Goal: Transaction & Acquisition: Book appointment/travel/reservation

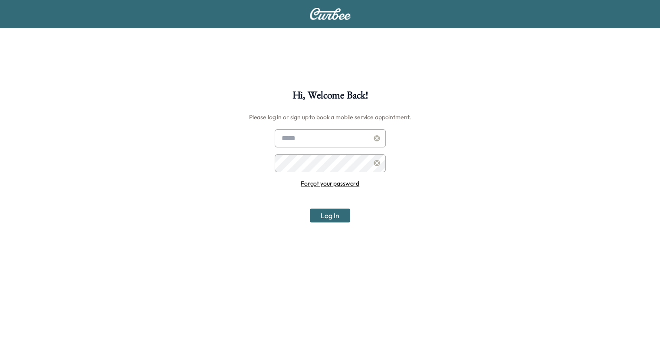
click at [330, 137] on input "text" at bounding box center [330, 138] width 111 height 18
type input "**********"
click at [322, 217] on button "Log In" at bounding box center [330, 216] width 40 height 14
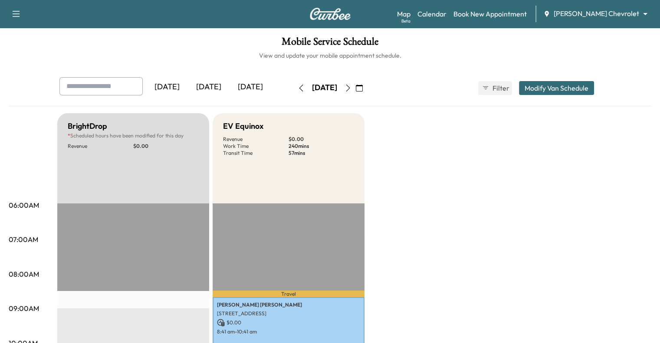
click at [591, 91] on button "Modify Van Schedule" at bounding box center [556, 88] width 75 height 14
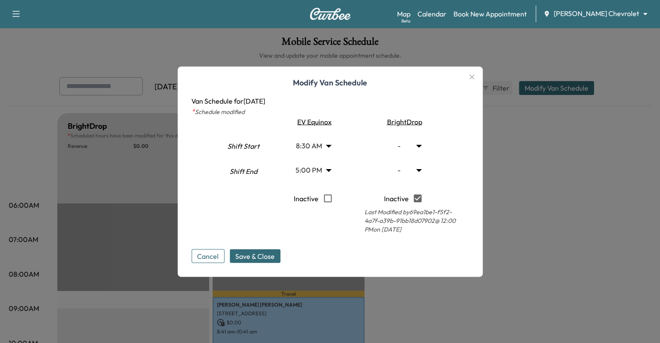
click at [471, 78] on icon "button" at bounding box center [472, 77] width 10 height 10
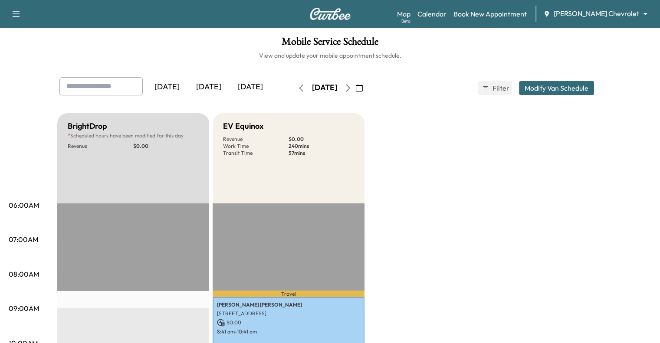
click at [603, 15] on body "Support Log Out Map Beta Calendar Book New Appointment [PERSON_NAME] Chevrolet …" at bounding box center [330, 171] width 660 height 343
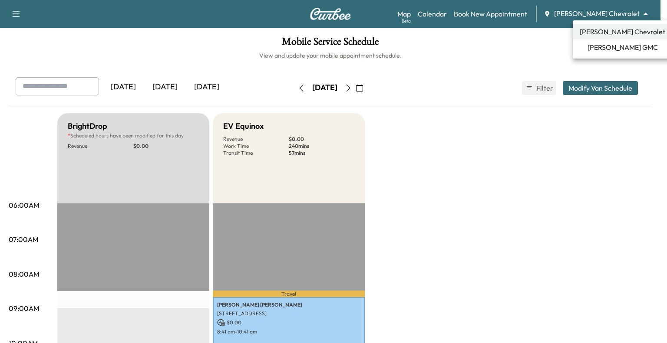
click at [604, 52] on span "[PERSON_NAME] GMC" at bounding box center [622, 47] width 70 height 10
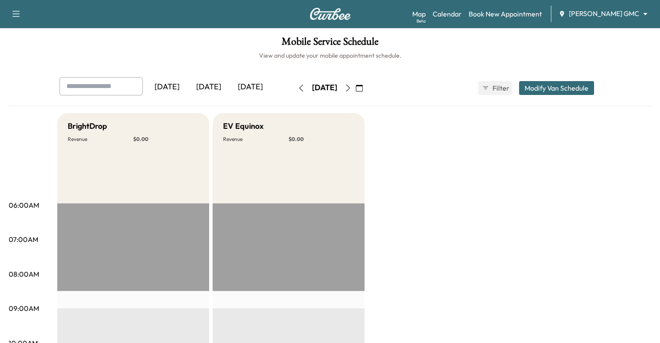
click at [594, 90] on button "Modify Van Schedule" at bounding box center [556, 88] width 75 height 14
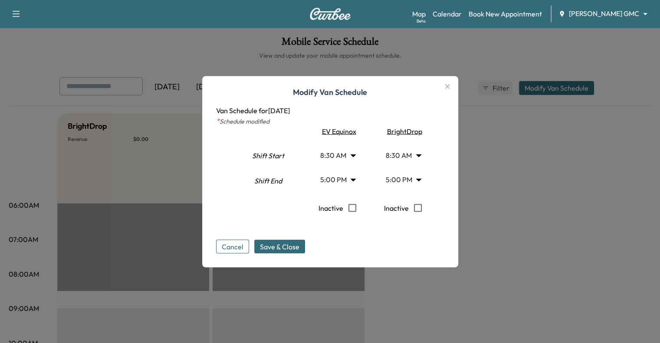
click at [453, 85] on icon "button" at bounding box center [447, 86] width 10 height 10
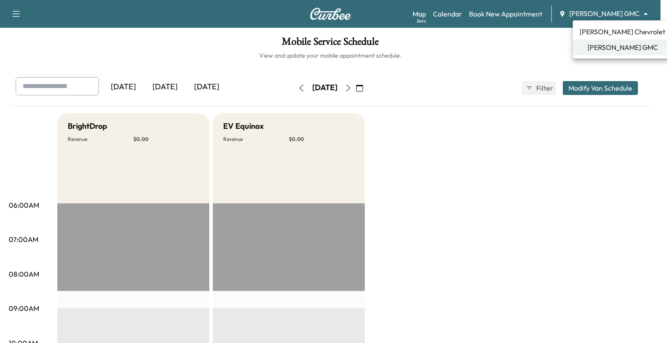
click at [594, 12] on body "Support Log Out Map Beta Calendar Book New Appointment [PERSON_NAME] GMC ******…" at bounding box center [333, 171] width 667 height 343
click at [588, 36] on span "[PERSON_NAME] Chevrolet" at bounding box center [623, 31] width 86 height 10
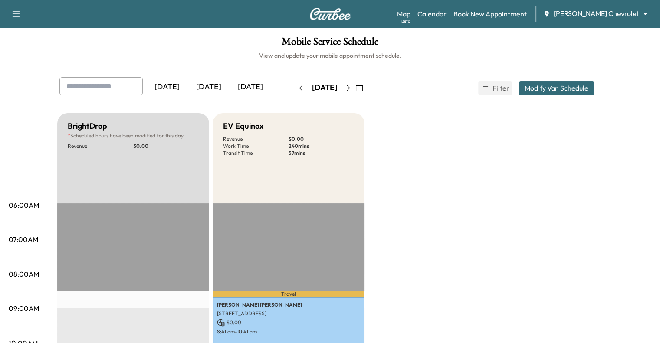
click at [594, 84] on button "Modify Van Schedule" at bounding box center [556, 88] width 75 height 14
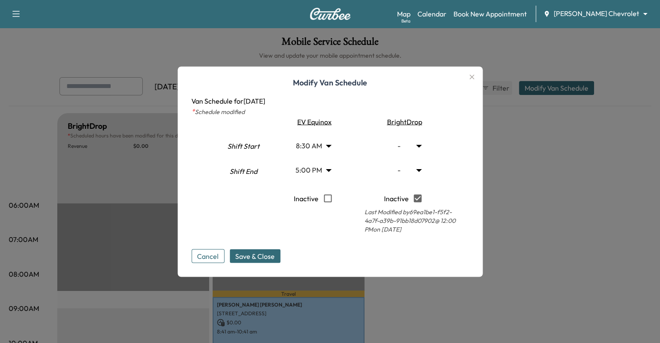
click at [422, 147] on body "Support Log Out Map Beta Calendar Book New Appointment [PERSON_NAME] Chevrolet …" at bounding box center [330, 171] width 660 height 343
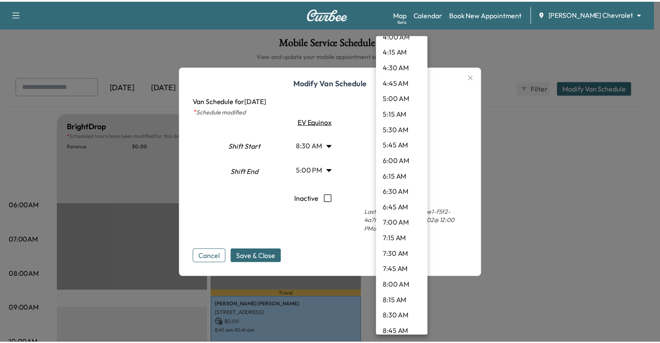
scroll to position [291, 0]
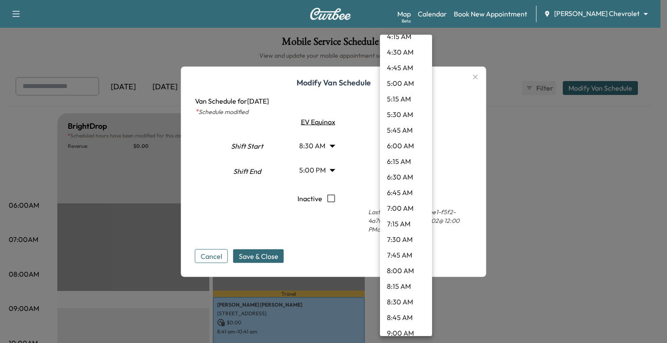
click at [403, 271] on li "8:00 AM" at bounding box center [406, 271] width 52 height 16
type input "*"
type input "**"
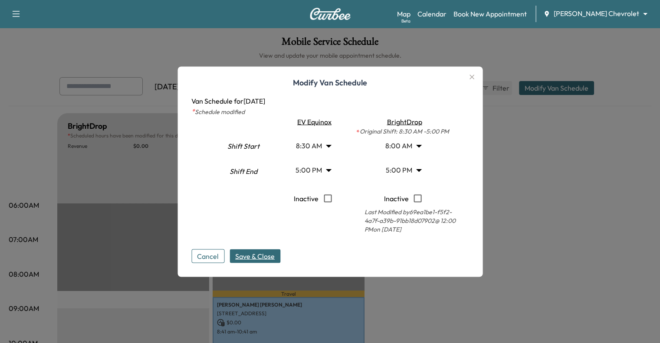
click at [251, 254] on span "Save & Close" at bounding box center [255, 256] width 40 height 10
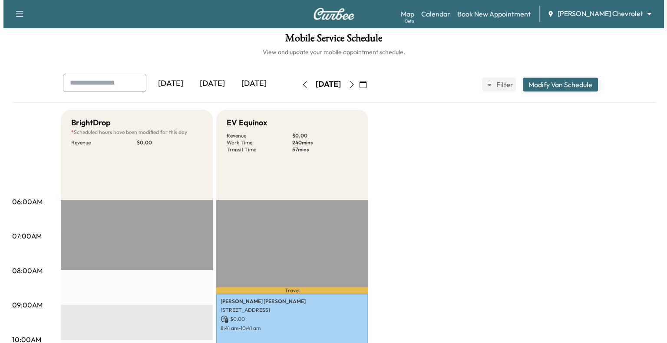
scroll to position [0, 0]
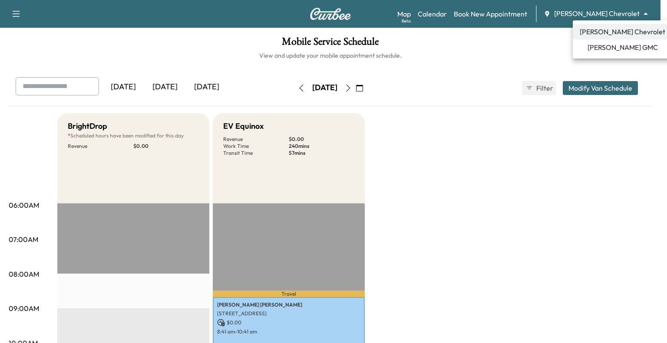
click at [602, 9] on body "Support Log Out Map Beta Calendar Book New Appointment [PERSON_NAME] Chevrolet …" at bounding box center [333, 171] width 667 height 343
click at [603, 36] on span "[PERSON_NAME] Chevrolet" at bounding box center [623, 31] width 86 height 10
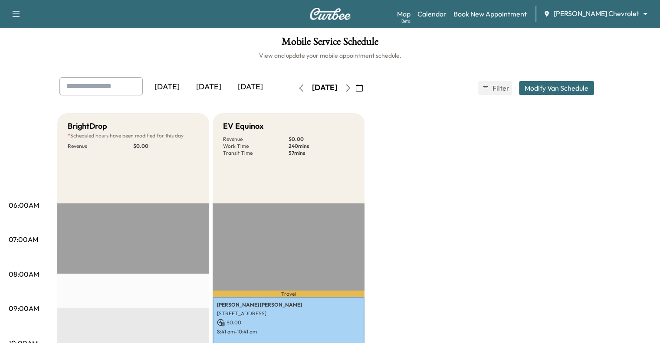
click at [576, 89] on button "Modify Van Schedule" at bounding box center [556, 88] width 75 height 14
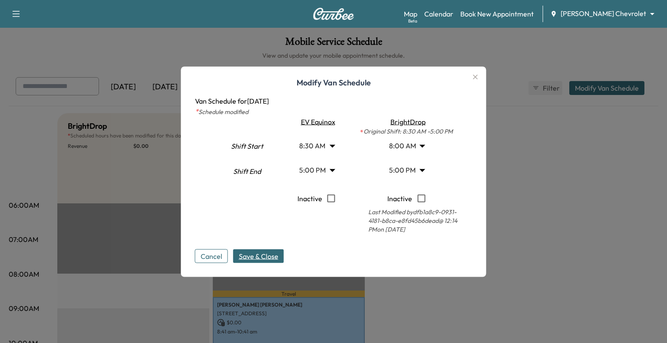
click at [421, 148] on body "Support Log Out Map Beta Calendar Book New Appointment [PERSON_NAME] Chevrolet …" at bounding box center [333, 171] width 667 height 343
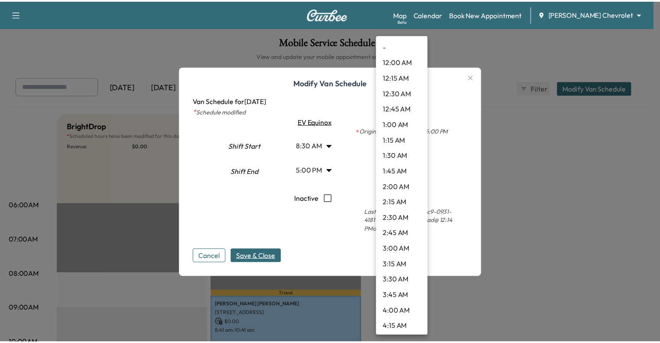
scroll to position [376, 0]
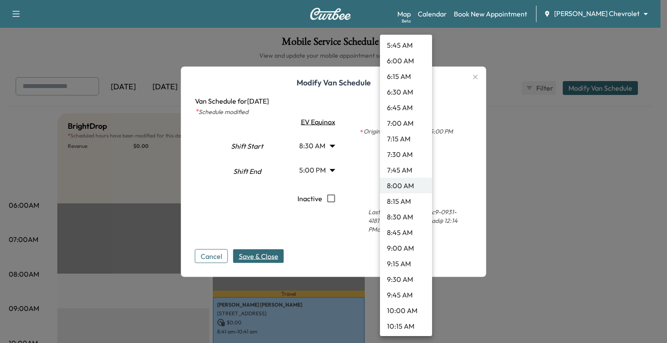
click at [465, 146] on div at bounding box center [333, 171] width 667 height 343
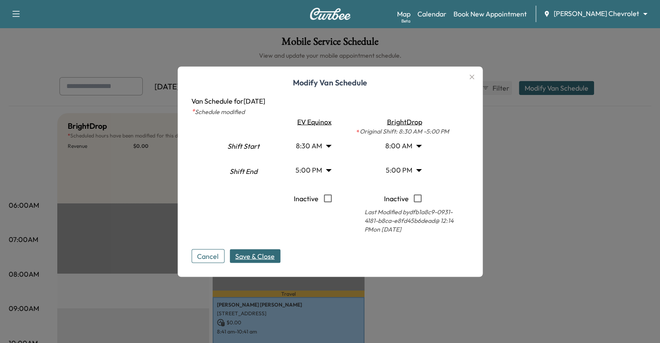
click at [252, 257] on span "Save & Close" at bounding box center [255, 256] width 40 height 10
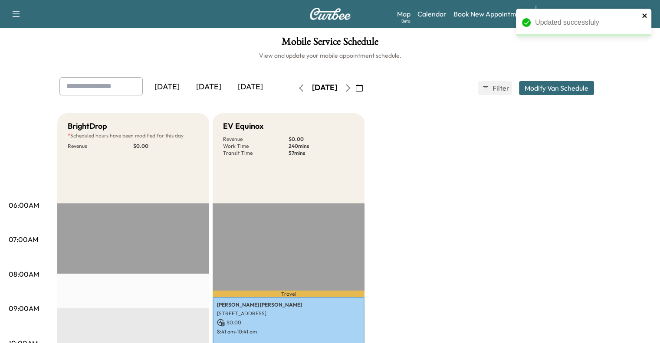
click at [645, 14] on icon "close" at bounding box center [645, 15] width 6 height 7
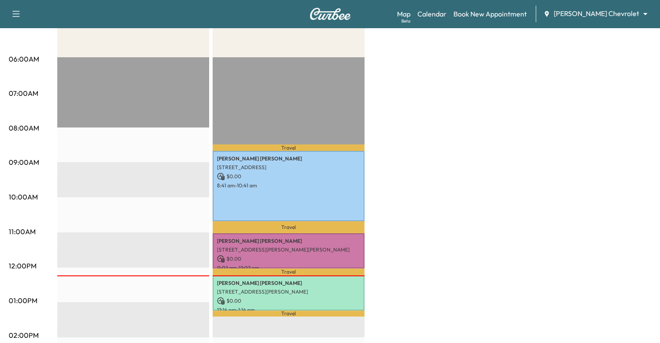
scroll to position [216, 0]
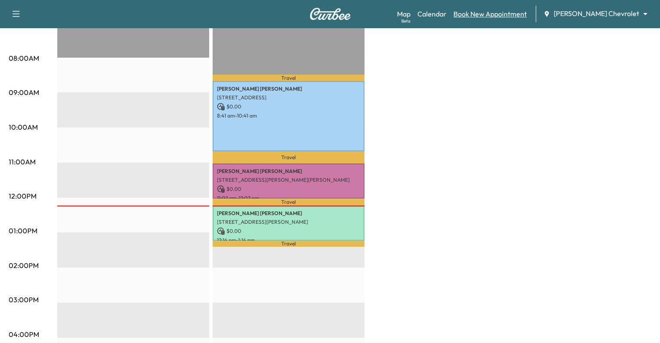
click at [521, 14] on link "Book New Appointment" at bounding box center [490, 14] width 73 height 10
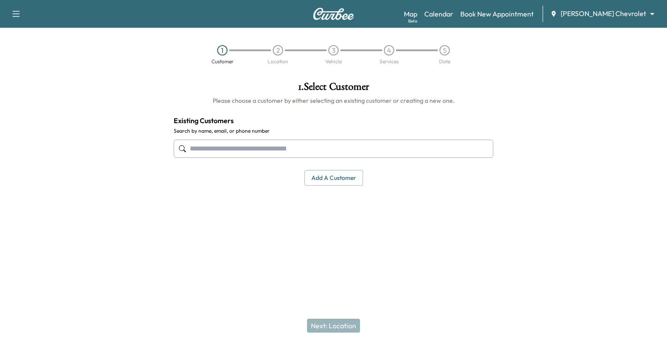
click at [321, 154] on input "text" at bounding box center [334, 149] width 320 height 18
paste input "**********"
type input "**********"
click at [302, 152] on input "**********" at bounding box center [334, 149] width 320 height 18
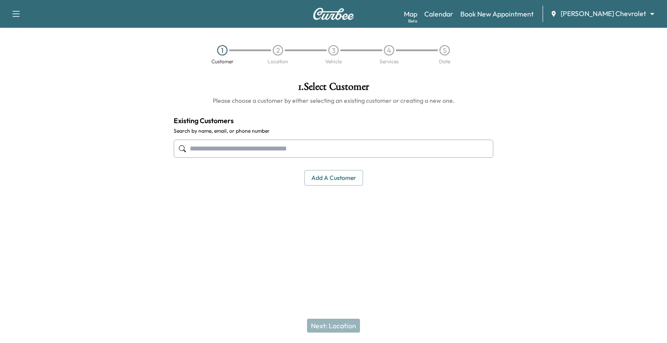
click at [15, 13] on icon "button" at bounding box center [16, 14] width 7 height 6
click at [27, 25] on link "Support" at bounding box center [30, 30] width 33 height 10
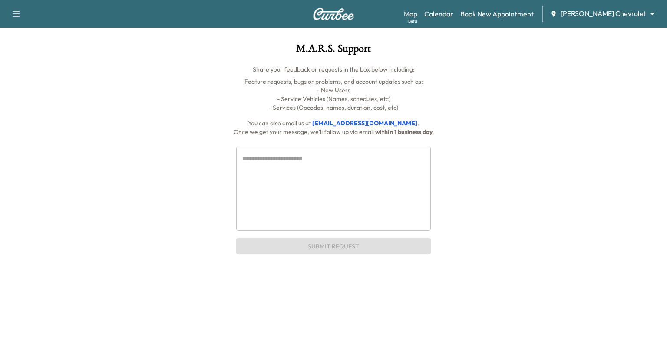
click at [18, 15] on icon "button" at bounding box center [16, 14] width 10 height 10
click at [210, 19] on div "Support Log Out Map Beta Calendar Book New Appointment [PERSON_NAME] Chevrolet …" at bounding box center [333, 14] width 667 height 28
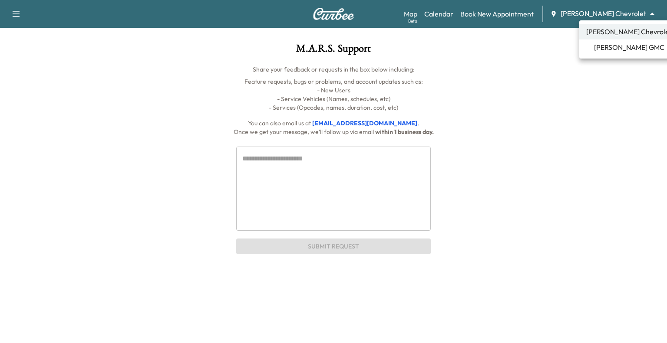
click at [618, 8] on body "Support Log Out Map Beta Calendar Book New Appointment [PERSON_NAME] Chevrolet …" at bounding box center [333, 171] width 667 height 343
click at [524, 31] on div at bounding box center [333, 171] width 667 height 343
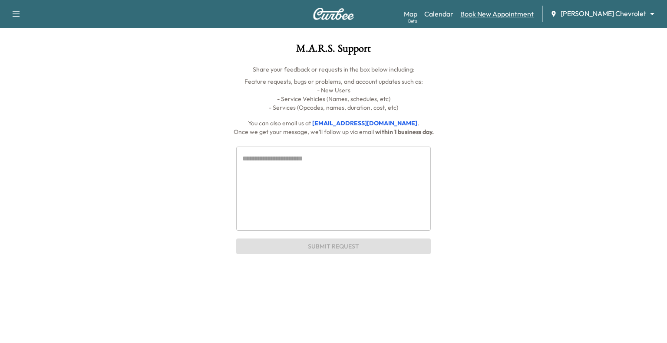
click at [524, 12] on link "Book New Appointment" at bounding box center [496, 14] width 73 height 10
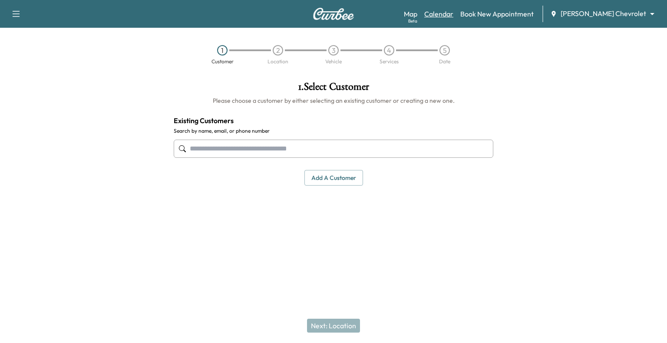
click at [453, 11] on link "Calendar" at bounding box center [438, 14] width 29 height 10
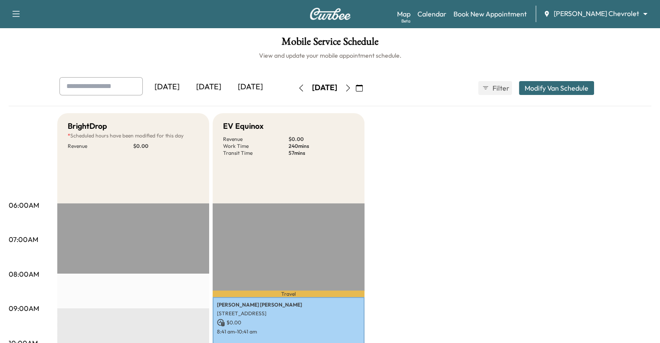
click at [586, 86] on button "Modify Van Schedule" at bounding box center [556, 88] width 75 height 14
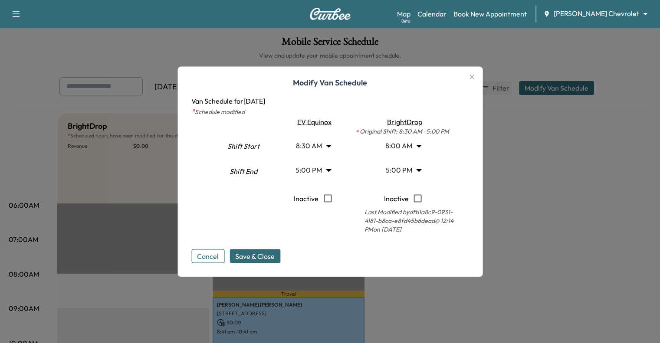
click at [413, 148] on body "Support Log Out Map Beta Calendar Book New Appointment [PERSON_NAME] Chevrolet …" at bounding box center [330, 171] width 660 height 343
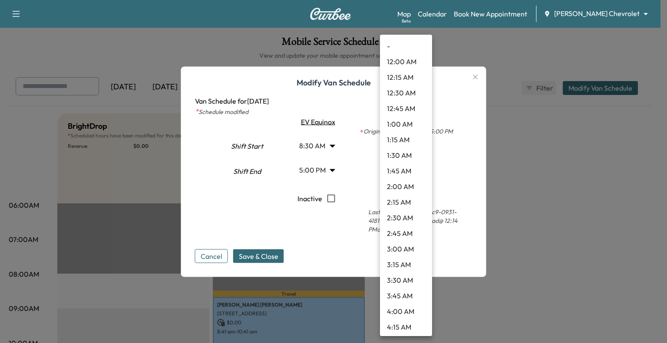
scroll to position [376, 0]
click at [405, 217] on li "8:30 AM" at bounding box center [406, 217] width 52 height 16
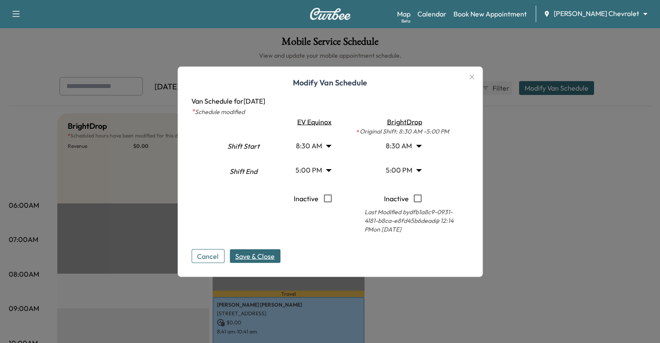
click at [252, 253] on span "Save & Close" at bounding box center [255, 256] width 40 height 10
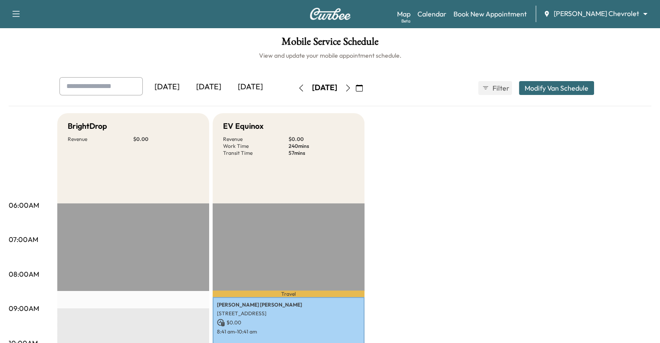
click at [363, 88] on icon "button" at bounding box center [359, 88] width 7 height 7
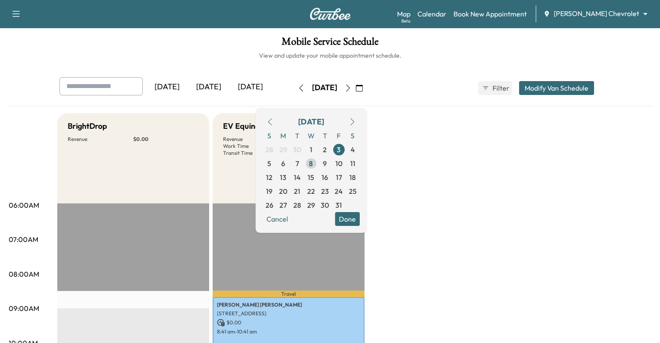
click at [318, 164] on span "8" at bounding box center [311, 164] width 14 height 14
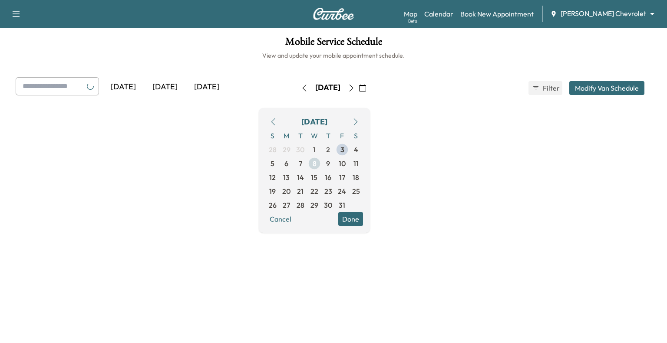
click at [307, 164] on span "7" at bounding box center [301, 164] width 14 height 14
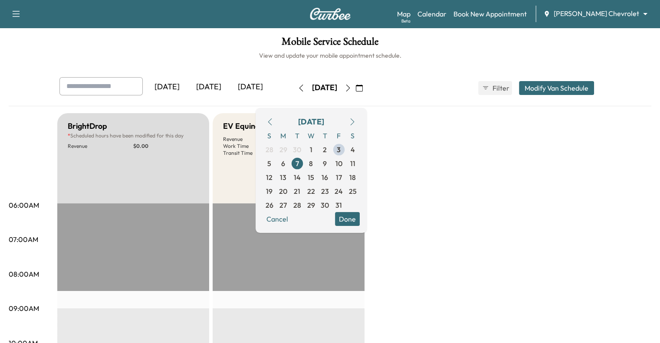
click at [360, 217] on button "Done" at bounding box center [347, 219] width 25 height 14
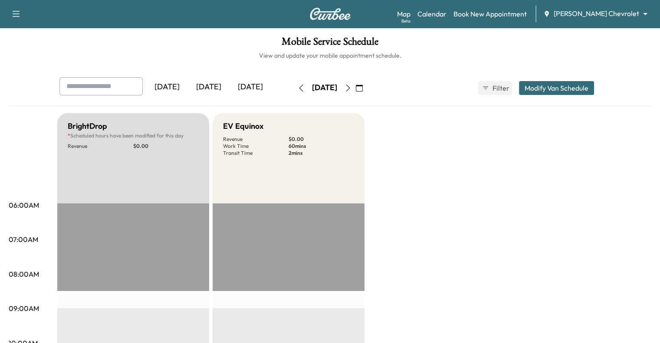
click at [587, 90] on button "Modify Van Schedule" at bounding box center [556, 88] width 75 height 14
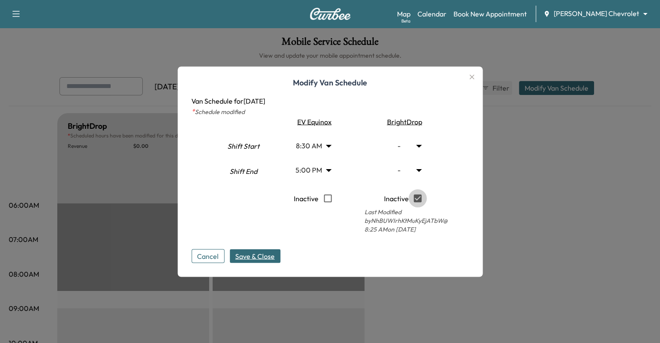
type input "***"
type input "**"
click at [265, 255] on span "Save & Close" at bounding box center [255, 256] width 40 height 10
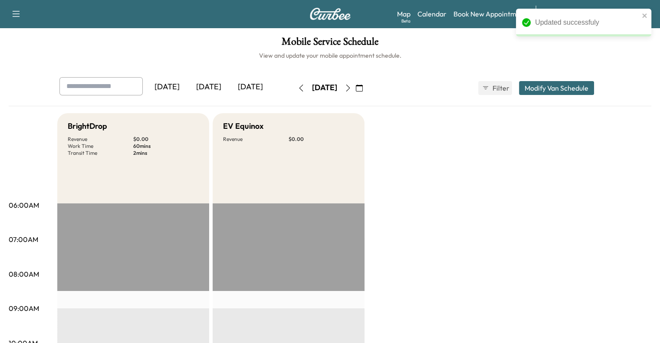
click at [586, 87] on button "Modify Van Schedule" at bounding box center [556, 88] width 75 height 14
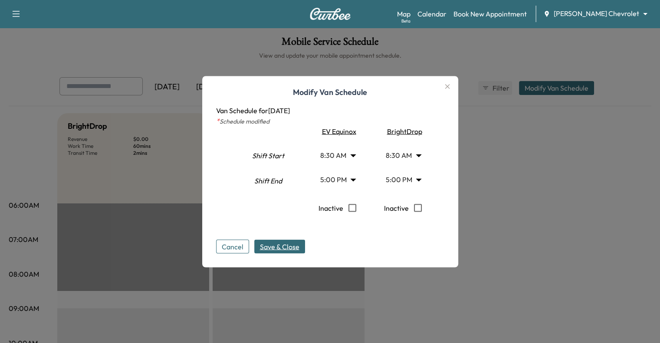
click at [453, 85] on icon "button" at bounding box center [447, 86] width 10 height 10
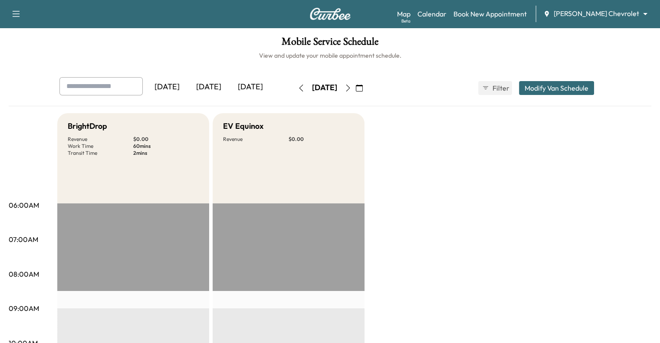
click at [352, 87] on icon "button" at bounding box center [348, 88] width 7 height 7
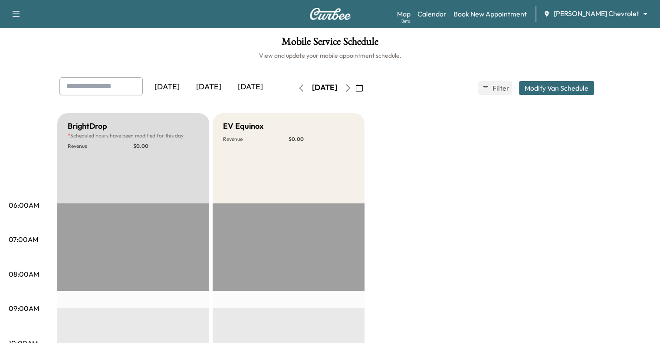
click at [156, 174] on div "BrightDrop * Scheduled hours have been modified for this day Revenue $ 0.00" at bounding box center [133, 158] width 152 height 90
click at [596, 96] on div "[DATE] [DATE] [DATE] [DATE] October 2025 S M T W T F S 28 29 30 1 2 3 4 5 6 7 8…" at bounding box center [331, 88] width 556 height 22
click at [594, 92] on button "Modify Van Schedule" at bounding box center [556, 88] width 75 height 14
click at [0, 0] on div at bounding box center [0, 0] width 0 height 0
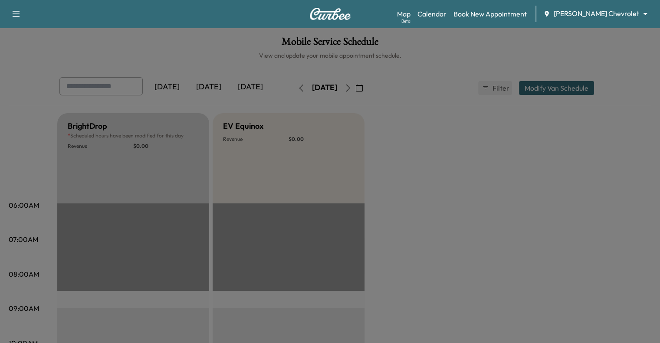
click at [594, 92] on button "Modify Van Schedule" at bounding box center [556, 88] width 75 height 14
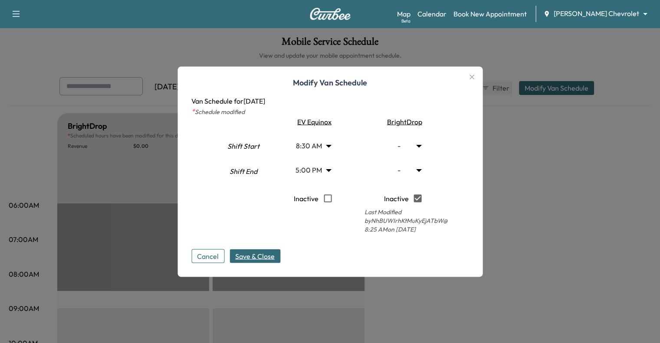
click at [422, 145] on body "Support Log Out Map Beta Calendar Book New Appointment [PERSON_NAME] Chevrolet …" at bounding box center [330, 171] width 660 height 343
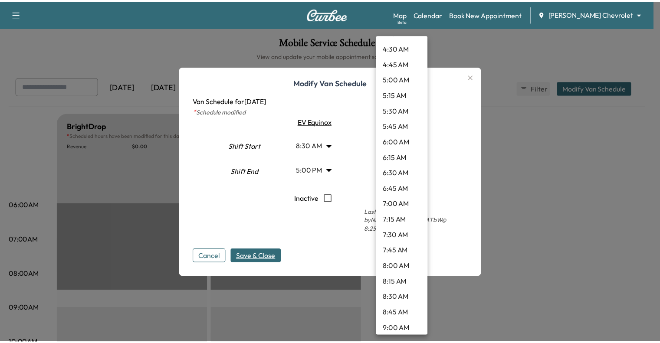
scroll to position [313, 0]
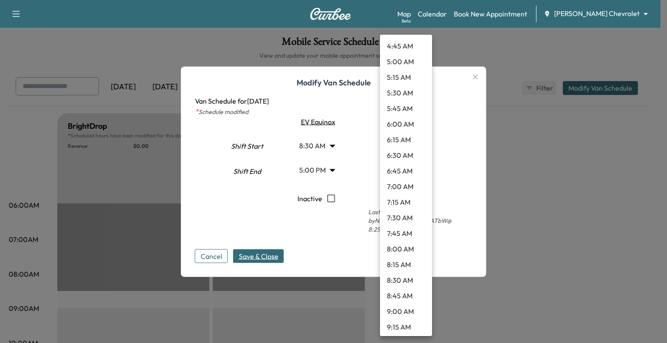
click at [419, 281] on li "8:30 AM" at bounding box center [406, 281] width 52 height 16
type input "***"
type input "**"
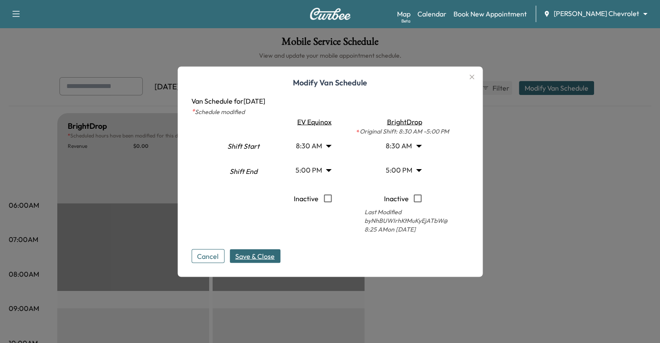
click at [441, 195] on div "Inactive" at bounding box center [406, 198] width 106 height 18
click at [247, 254] on span "Save & Close" at bounding box center [255, 256] width 40 height 10
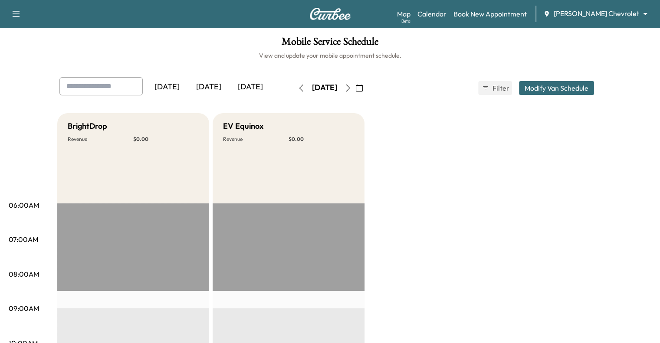
click at [594, 89] on button "Modify Van Schedule" at bounding box center [556, 88] width 75 height 14
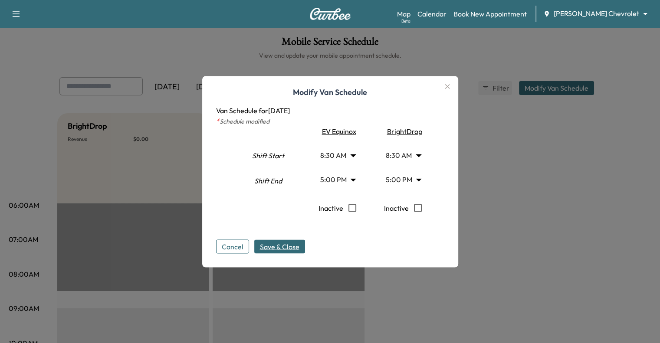
click at [448, 85] on icon "button" at bounding box center [447, 86] width 10 height 10
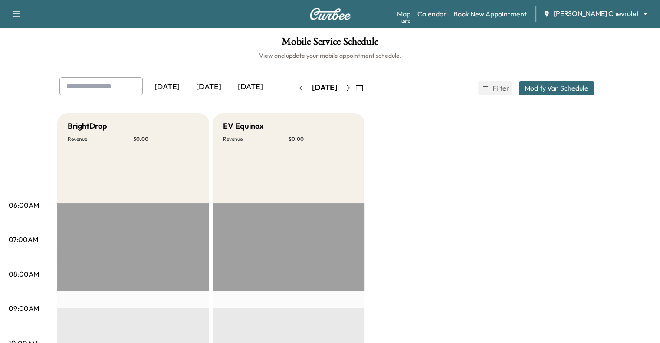
click at [411, 13] on link "Map Beta" at bounding box center [403, 14] width 13 height 10
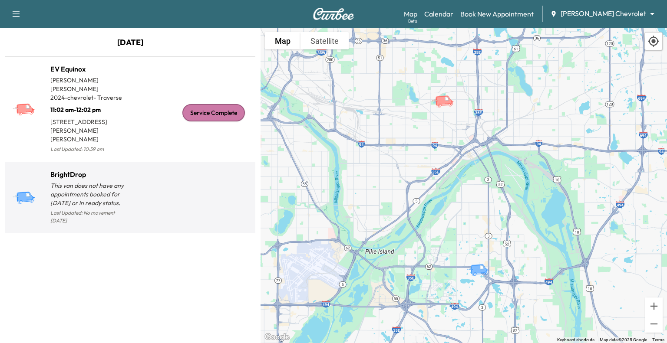
click at [130, 176] on div at bounding box center [191, 201] width 122 height 50
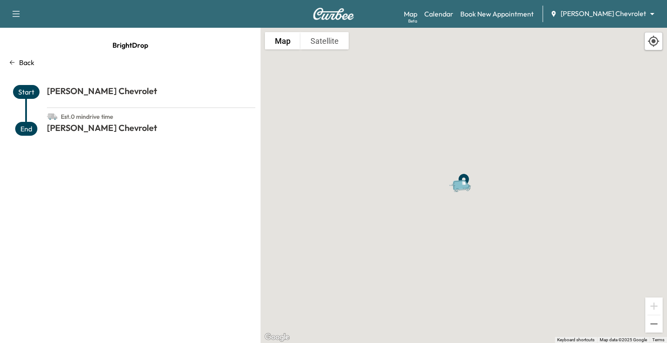
click at [25, 63] on p "Back" at bounding box center [26, 62] width 15 height 10
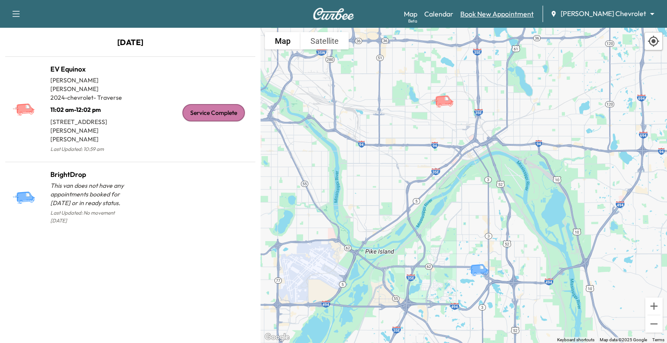
click at [534, 10] on link "Book New Appointment" at bounding box center [496, 14] width 73 height 10
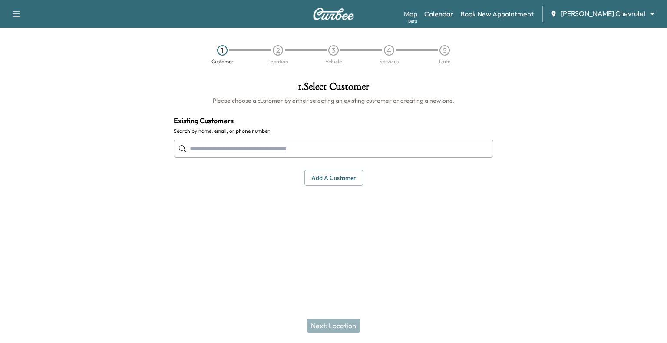
click at [453, 10] on link "Calendar" at bounding box center [438, 14] width 29 height 10
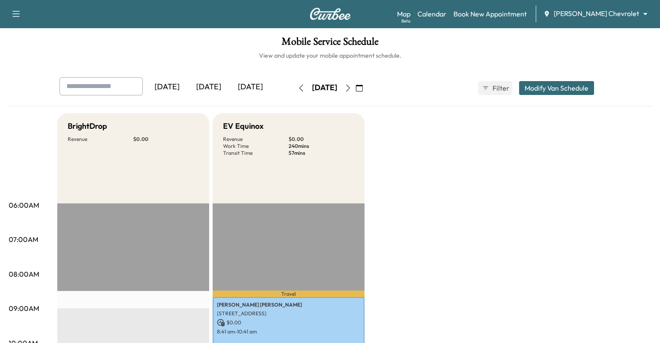
click at [352, 85] on icon "button" at bounding box center [348, 88] width 7 height 7
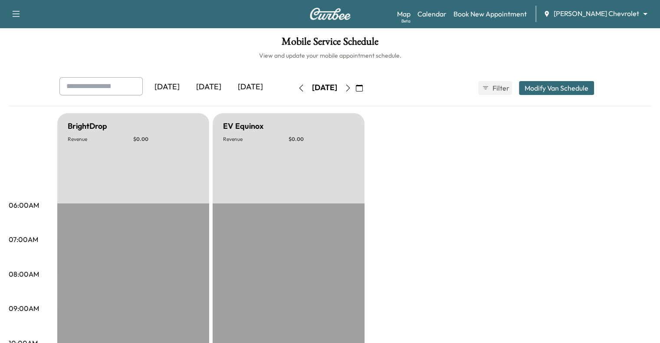
click at [352, 86] on icon "button" at bounding box center [348, 88] width 7 height 7
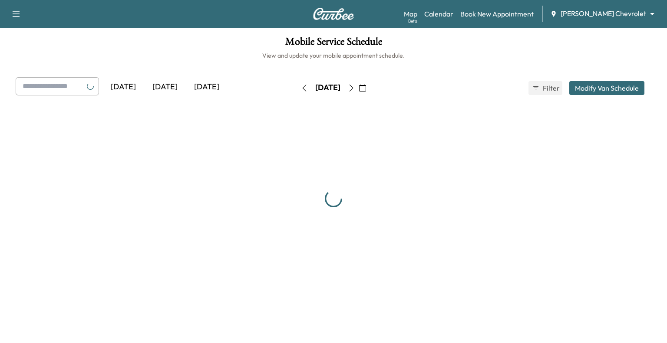
click at [355, 86] on icon "button" at bounding box center [351, 88] width 7 height 7
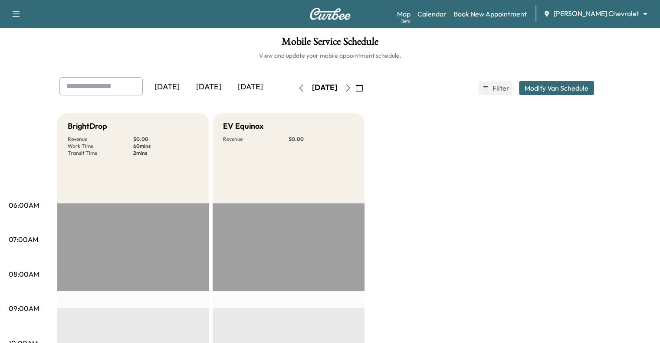
click at [352, 86] on icon "button" at bounding box center [348, 88] width 7 height 7
click at [356, 86] on button "button" at bounding box center [348, 88] width 15 height 14
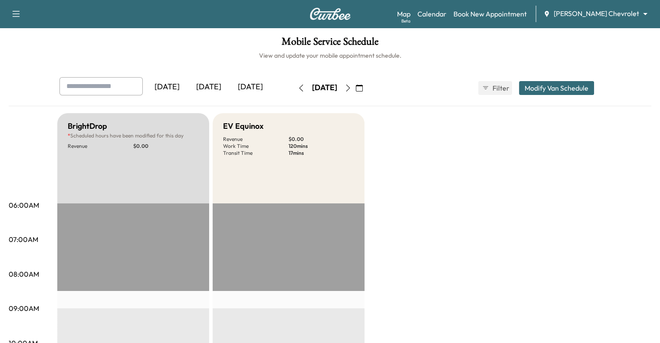
click at [298, 91] on icon "button" at bounding box center [301, 88] width 7 height 7
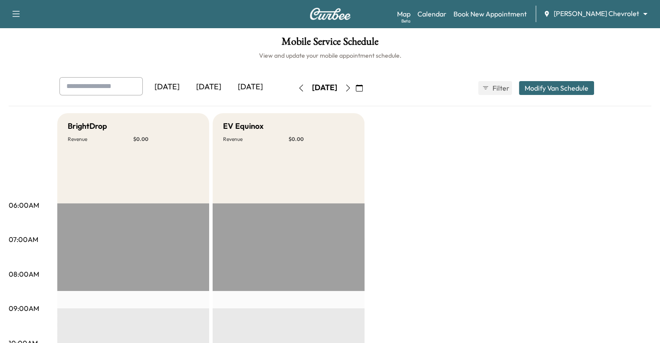
click at [352, 88] on icon "button" at bounding box center [348, 88] width 7 height 7
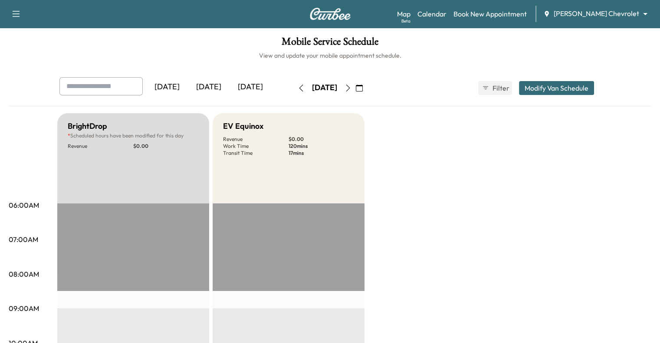
click at [352, 88] on icon "button" at bounding box center [348, 88] width 7 height 7
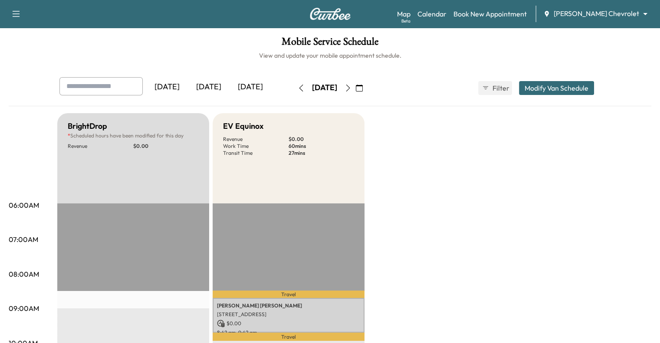
click at [367, 88] on button "button" at bounding box center [359, 88] width 15 height 14
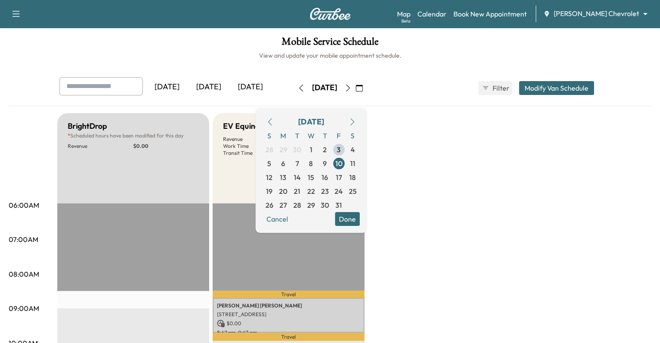
click at [352, 85] on icon "button" at bounding box center [348, 88] width 7 height 7
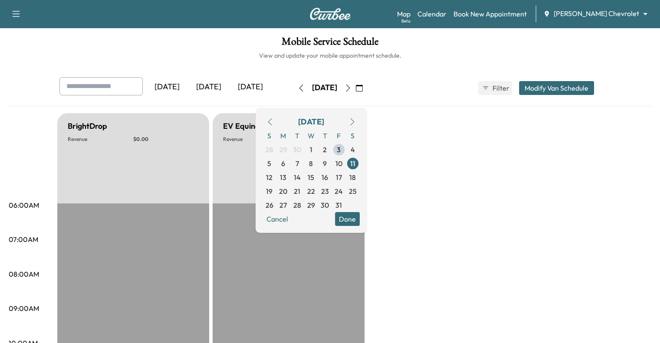
click at [299, 86] on icon "button" at bounding box center [301, 88] width 4 height 7
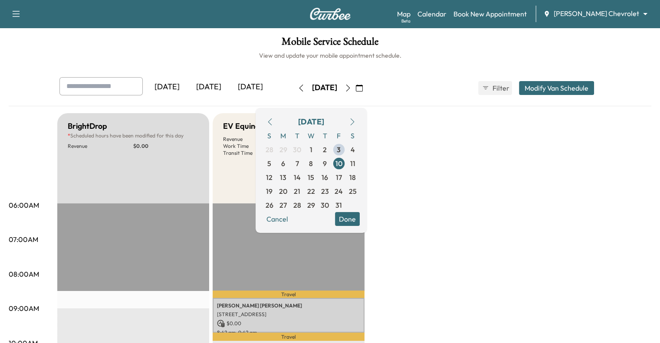
click at [230, 78] on div "[DATE]" at bounding box center [251, 87] width 42 height 20
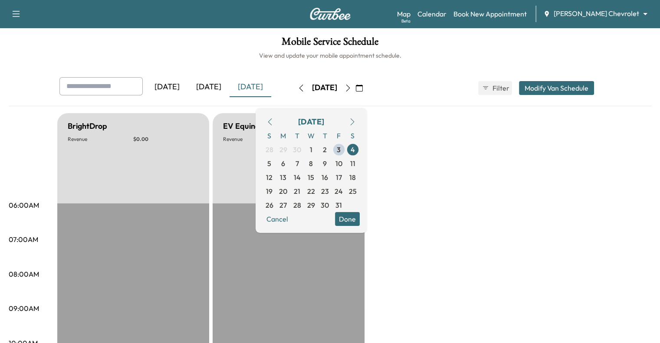
click at [459, 97] on div "[DATE] [DATE] [DATE] [DATE] October 2025 S M T W T F S 28 29 30 1 2 3 4 5 6 7 8…" at bounding box center [331, 88] width 556 height 22
click at [292, 221] on button "Cancel" at bounding box center [278, 219] width 30 height 14
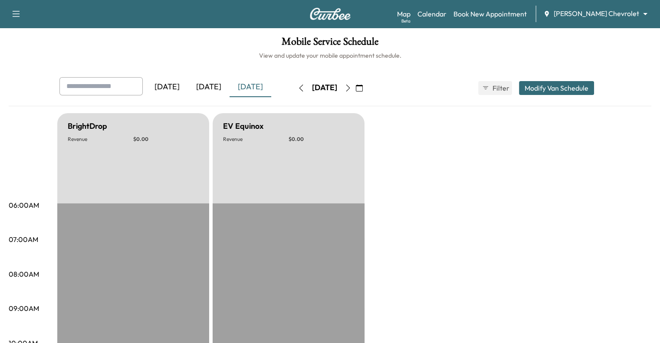
click at [298, 88] on icon "button" at bounding box center [301, 88] width 7 height 7
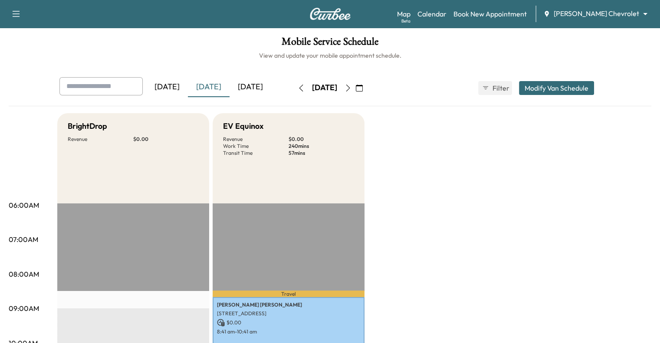
click at [356, 86] on button "button" at bounding box center [348, 88] width 15 height 14
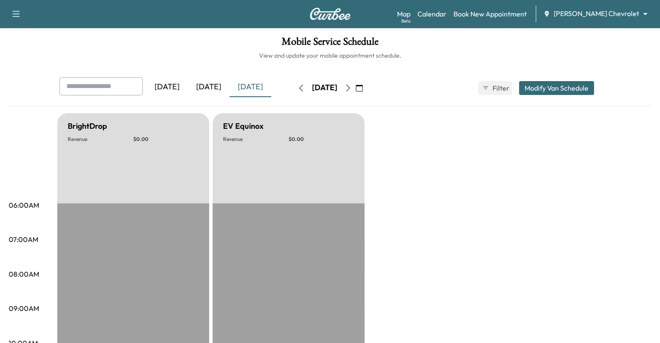
click at [356, 86] on div "[DATE]" at bounding box center [325, 88] width 62 height 14
click at [350, 86] on icon "button" at bounding box center [348, 88] width 4 height 7
click at [367, 86] on button "button" at bounding box center [359, 88] width 15 height 14
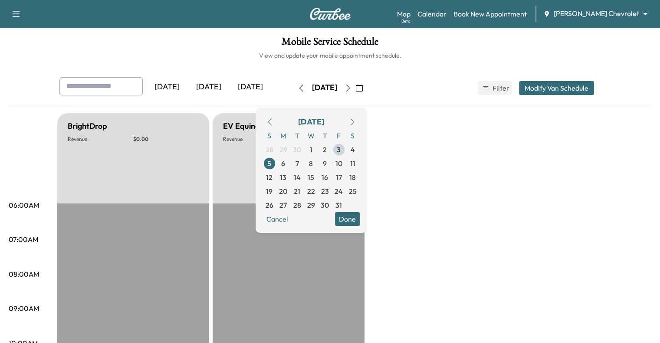
click at [367, 86] on button "button" at bounding box center [359, 88] width 15 height 14
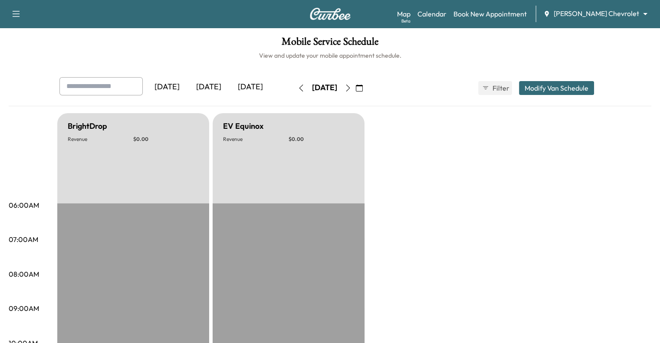
click at [352, 86] on icon "button" at bounding box center [348, 88] width 7 height 7
type input "***"
type input "**"
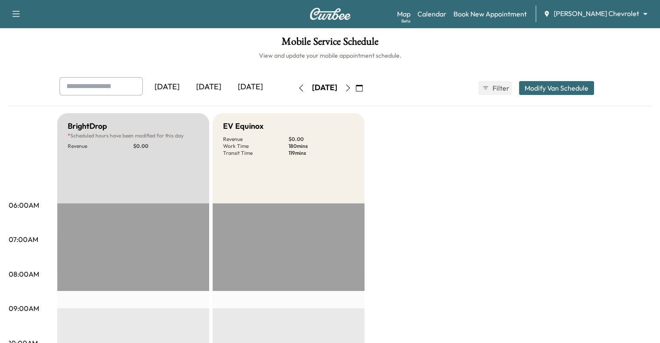
click at [594, 86] on button "Modify Van Schedule" at bounding box center [556, 88] width 75 height 14
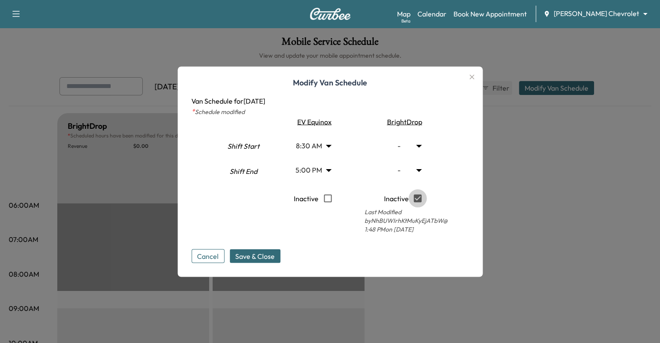
type input "***"
type input "**"
click at [263, 257] on span "Save & Close" at bounding box center [255, 256] width 40 height 10
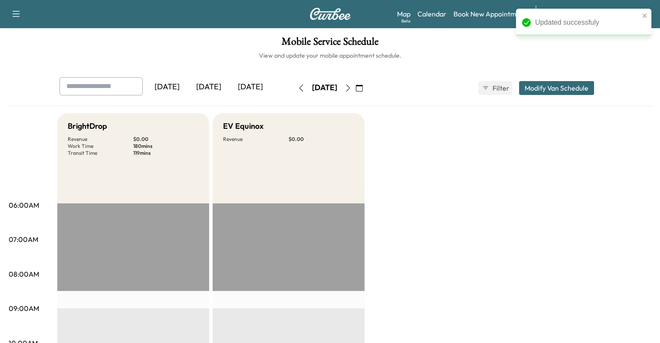
click at [352, 85] on icon "button" at bounding box center [348, 88] width 7 height 7
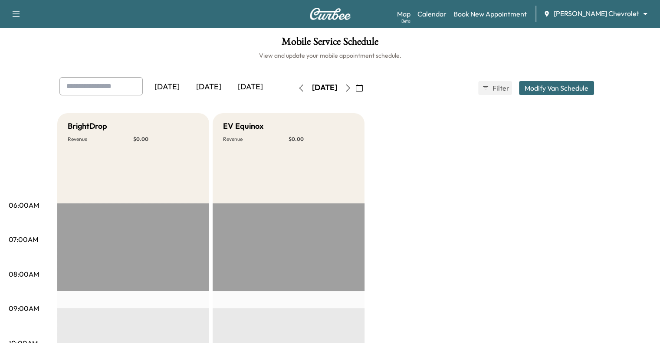
click at [356, 84] on button "button" at bounding box center [348, 88] width 15 height 14
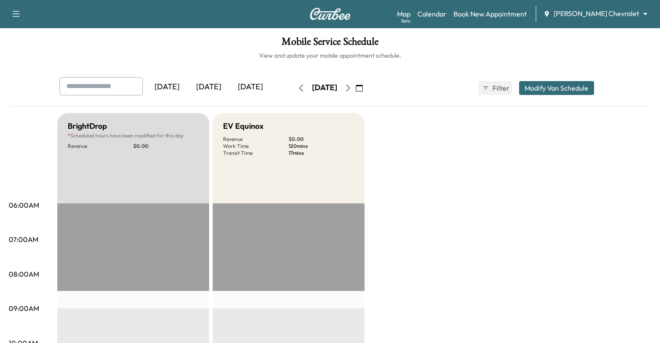
click at [352, 85] on icon "button" at bounding box center [348, 88] width 7 height 7
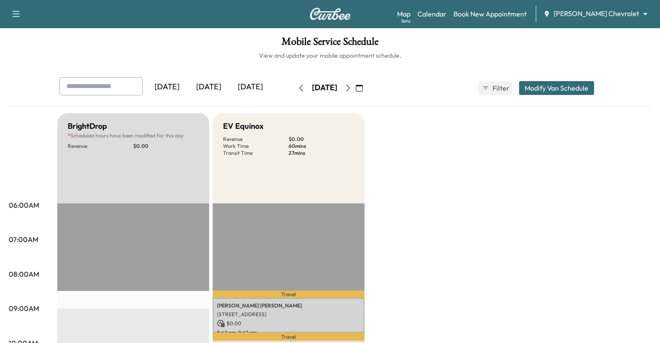
click at [352, 85] on icon "button" at bounding box center [348, 88] width 7 height 7
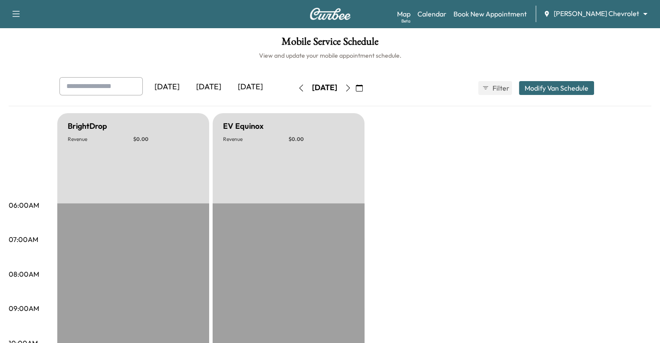
click at [352, 85] on icon "button" at bounding box center [348, 88] width 7 height 7
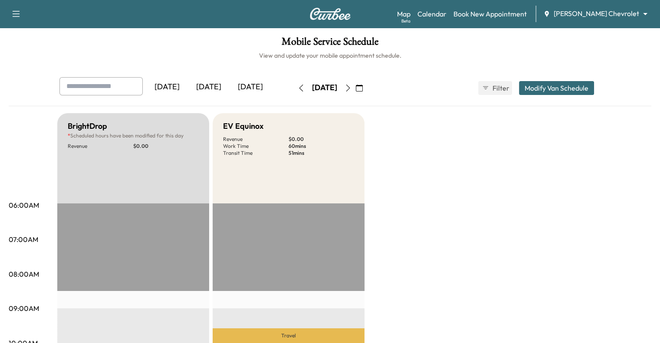
click at [618, 13] on body "Support Log Out Map Beta Calendar Book New Appointment [PERSON_NAME] Chevrolet …" at bounding box center [330, 171] width 660 height 343
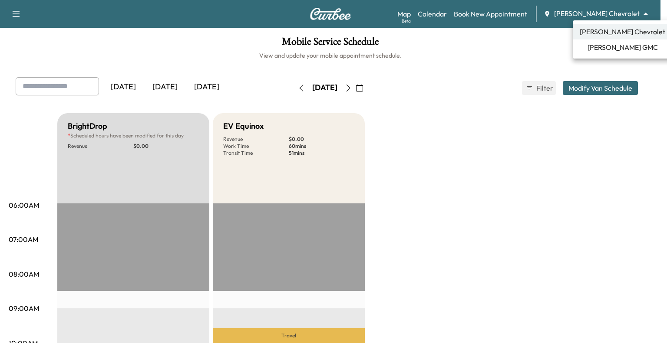
click at [463, 57] on div at bounding box center [333, 171] width 667 height 343
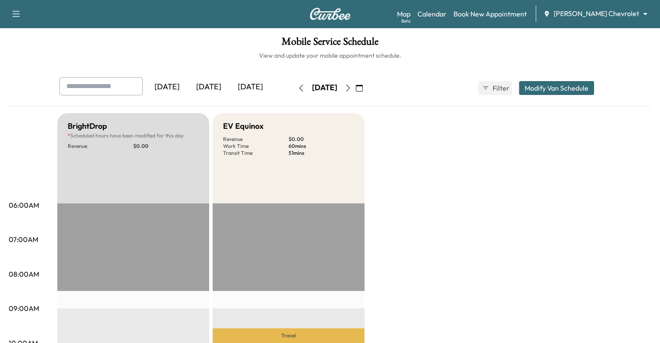
click at [188, 85] on div "[DATE]" at bounding box center [209, 87] width 42 height 20
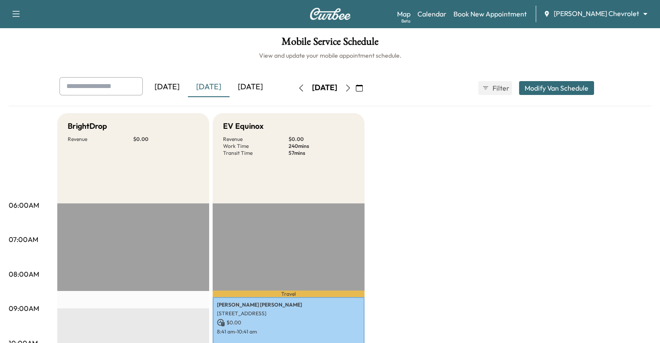
click at [147, 58] on h6 "View and update your mobile appointment schedule." at bounding box center [330, 55] width 643 height 9
click at [146, 86] on div "[DATE]" at bounding box center [167, 87] width 42 height 20
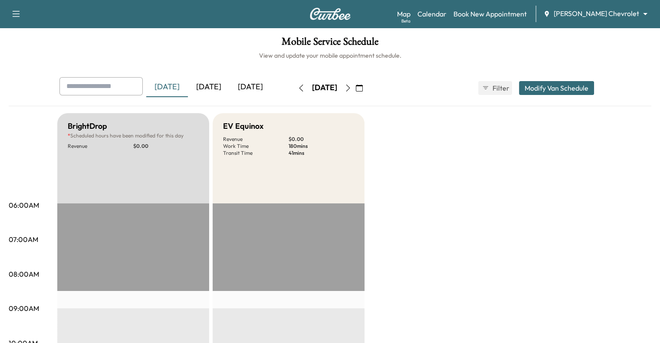
click at [230, 90] on div "[DATE]" at bounding box center [251, 87] width 42 height 20
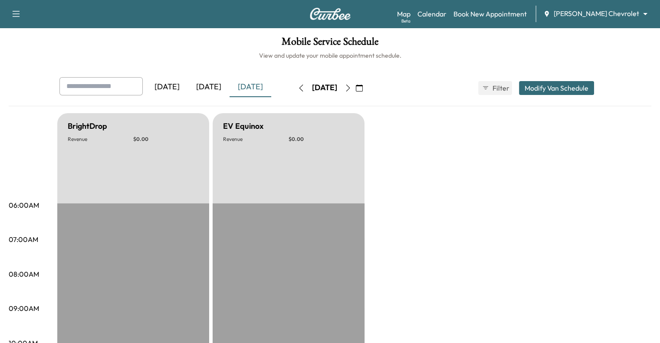
click at [363, 89] on icon "button" at bounding box center [359, 88] width 7 height 7
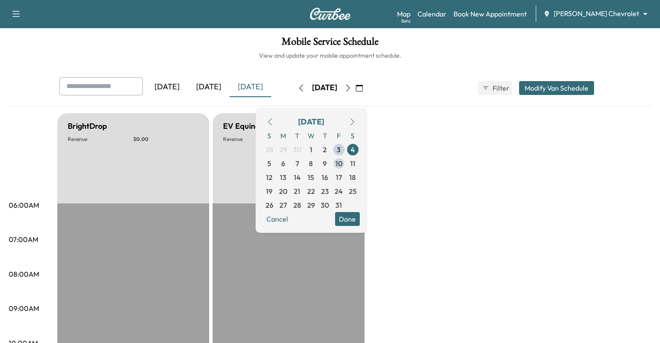
click at [343, 161] on span "10" at bounding box center [339, 163] width 7 height 10
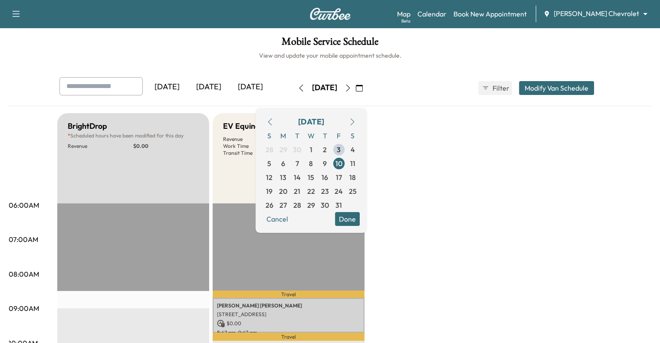
click at [594, 89] on button "Modify Van Schedule" at bounding box center [556, 88] width 75 height 14
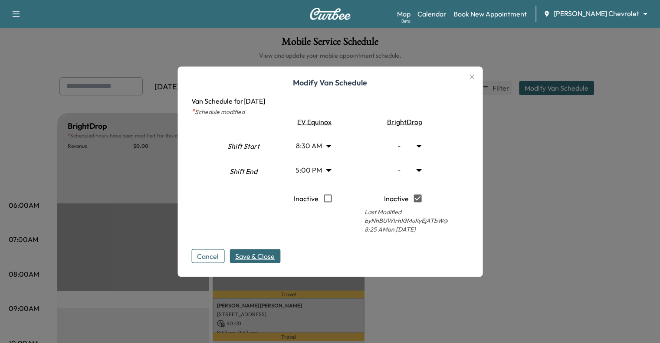
type input "***"
type input "**"
click at [257, 257] on span "Save & Close" at bounding box center [255, 256] width 40 height 10
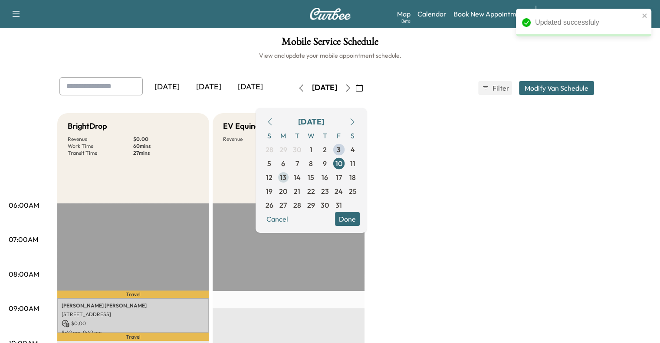
click at [287, 178] on span "13" at bounding box center [283, 177] width 7 height 10
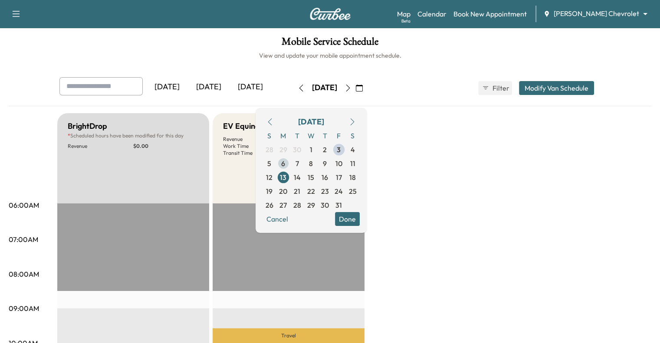
click at [285, 162] on span "6" at bounding box center [283, 163] width 4 height 10
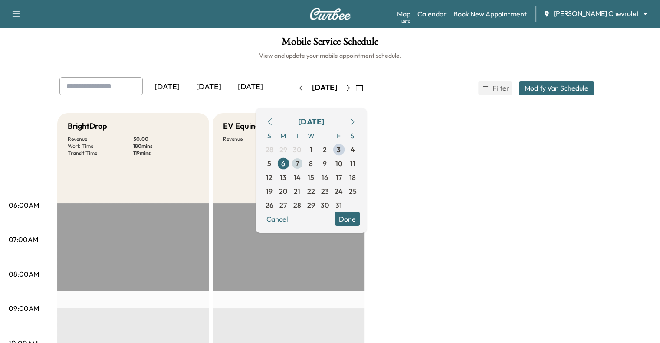
click at [299, 162] on span "7" at bounding box center [297, 163] width 3 height 10
click at [313, 162] on span "8" at bounding box center [311, 163] width 4 height 10
click at [360, 215] on button "Done" at bounding box center [347, 219] width 25 height 14
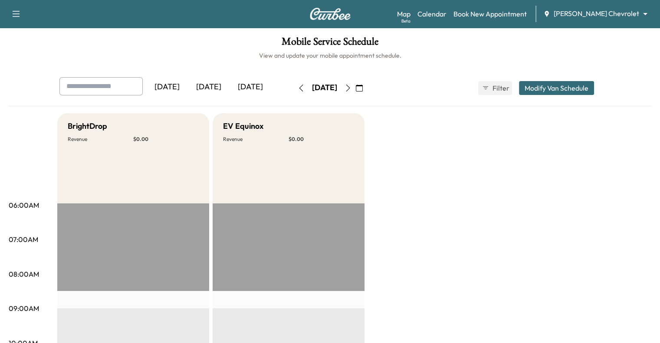
click at [594, 88] on button "Modify Van Schedule" at bounding box center [556, 88] width 75 height 14
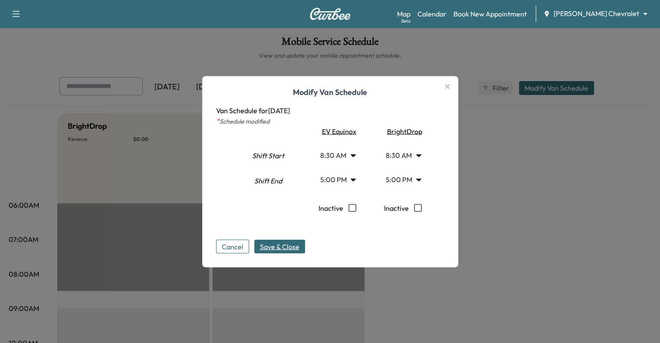
click at [450, 88] on icon "button" at bounding box center [447, 86] width 10 height 10
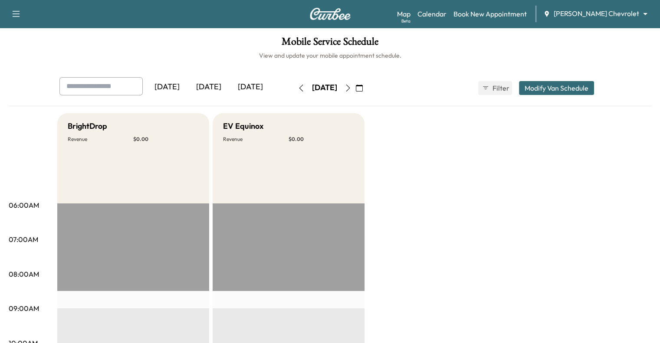
click at [363, 86] on icon "button" at bounding box center [359, 88] width 7 height 7
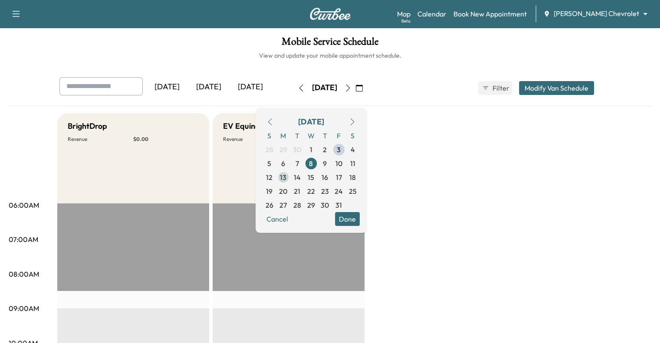
click at [287, 181] on span "13" at bounding box center [283, 177] width 7 height 10
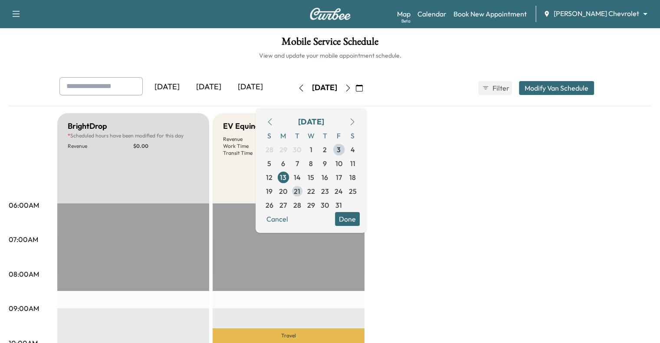
click at [304, 192] on span "21" at bounding box center [297, 192] width 14 height 14
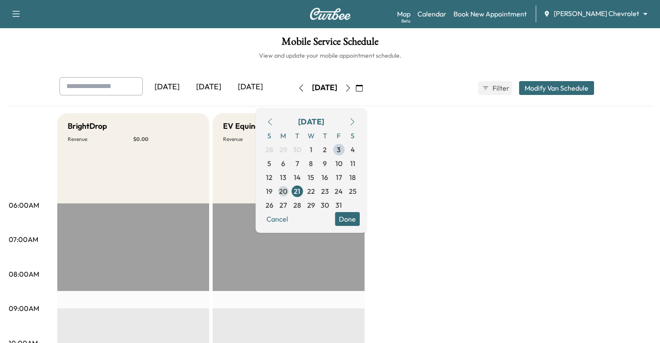
click at [287, 190] on span "20" at bounding box center [283, 191] width 8 height 10
click at [329, 189] on span "23" at bounding box center [325, 191] width 8 height 10
click at [343, 189] on span "24" at bounding box center [339, 191] width 8 height 10
click at [287, 178] on span "13" at bounding box center [283, 177] width 7 height 10
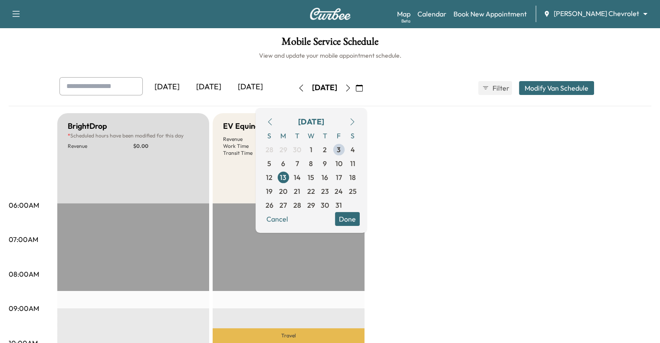
click at [594, 86] on button "Modify Van Schedule" at bounding box center [556, 88] width 75 height 14
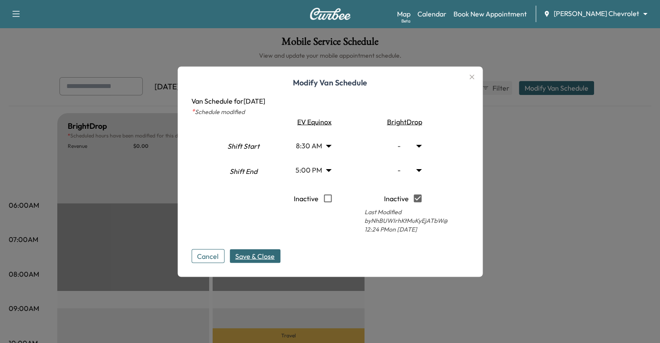
type input "***"
type input "**"
click at [249, 257] on span "Save & Close" at bounding box center [255, 256] width 40 height 10
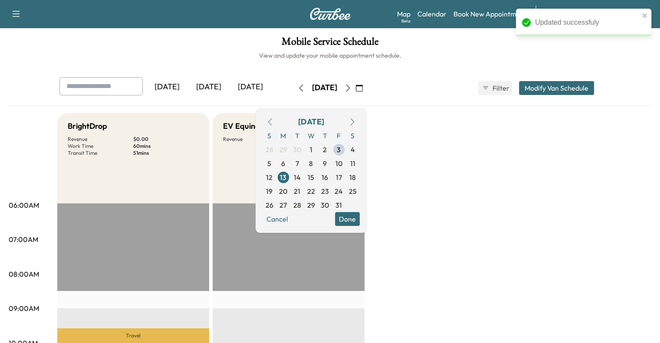
drag, startPoint x: 370, startPoint y: 81, endPoint x: 394, endPoint y: 66, distance: 28.9
click at [304, 176] on span "14" at bounding box center [297, 178] width 14 height 14
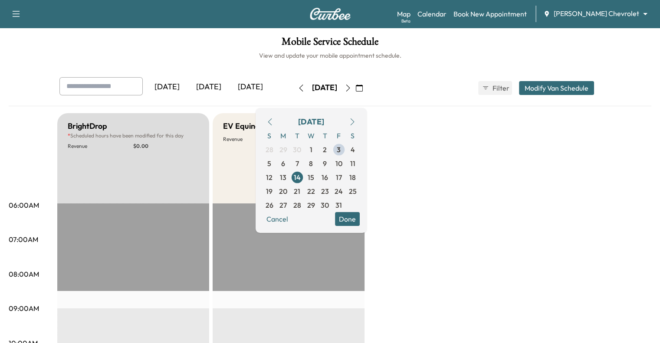
click at [594, 83] on button "Modify Van Schedule" at bounding box center [556, 88] width 75 height 14
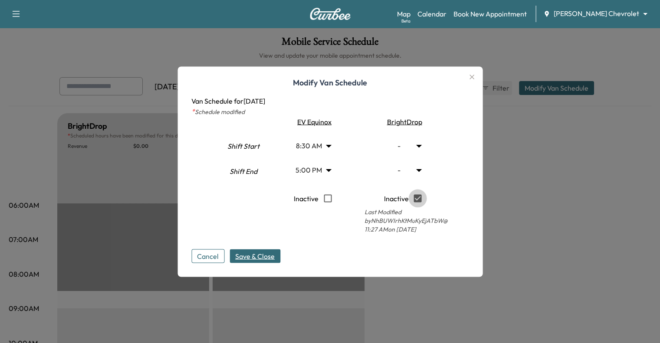
type input "***"
type input "**"
click at [267, 255] on span "Save & Close" at bounding box center [255, 256] width 40 height 10
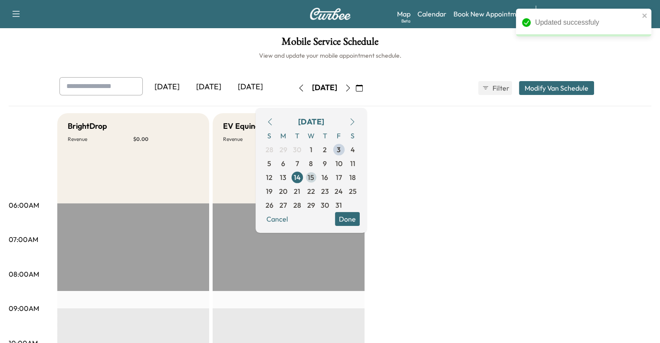
click at [314, 177] on span "15" at bounding box center [311, 177] width 7 height 10
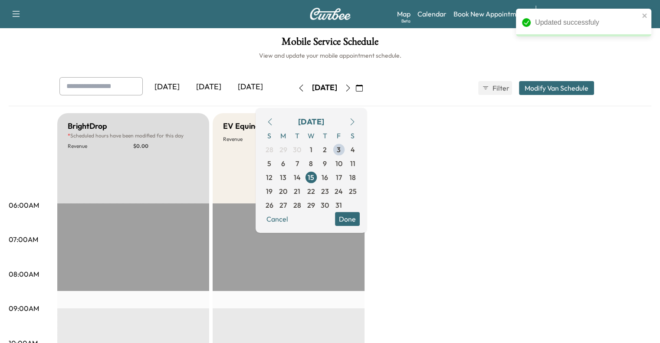
click at [597, 79] on div "[DATE] [DATE] [DATE] [DATE] October 2025 S M T W T F S 28 29 30 1 2 3 4 5 6 7 8…" at bounding box center [331, 88] width 556 height 22
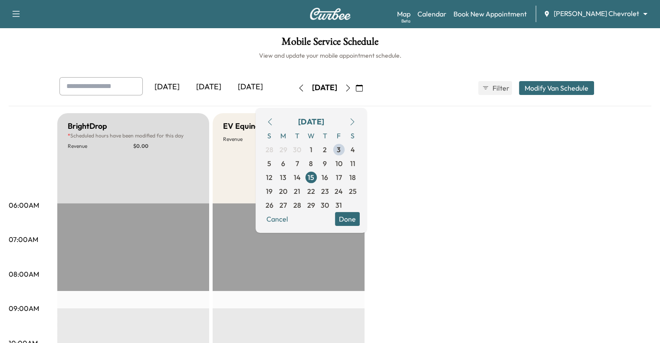
click at [589, 89] on button "Modify Van Schedule" at bounding box center [556, 88] width 75 height 14
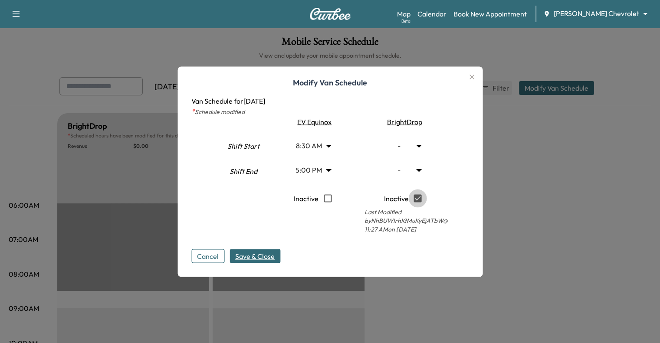
type input "***"
type input "**"
click at [255, 255] on span "Save & Close" at bounding box center [255, 256] width 40 height 10
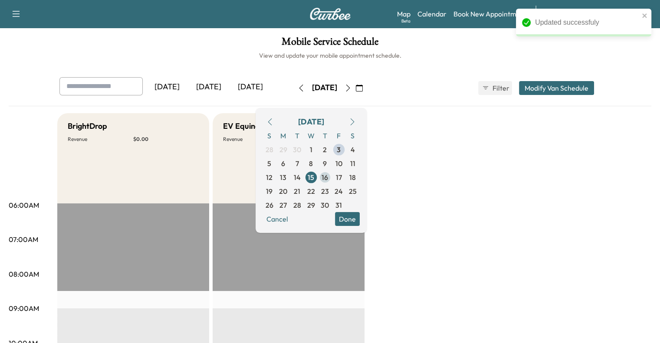
click at [328, 176] on span "16" at bounding box center [325, 177] width 7 height 10
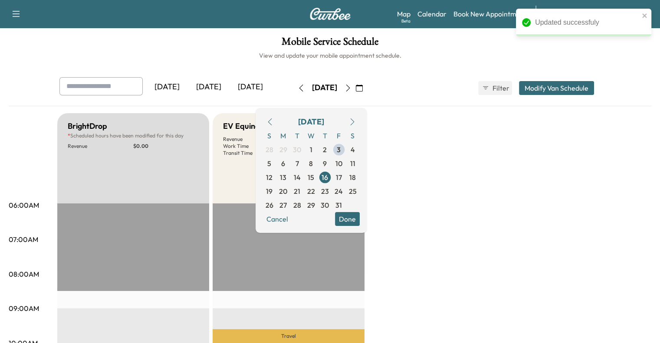
click at [581, 85] on button "Modify Van Schedule" at bounding box center [556, 88] width 75 height 14
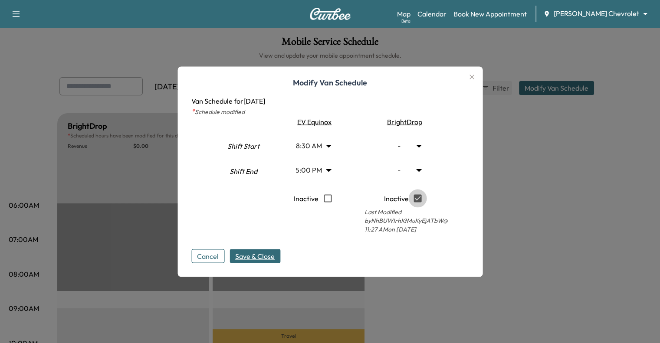
type input "***"
type input "**"
click at [254, 253] on span "Save & Close" at bounding box center [255, 256] width 40 height 10
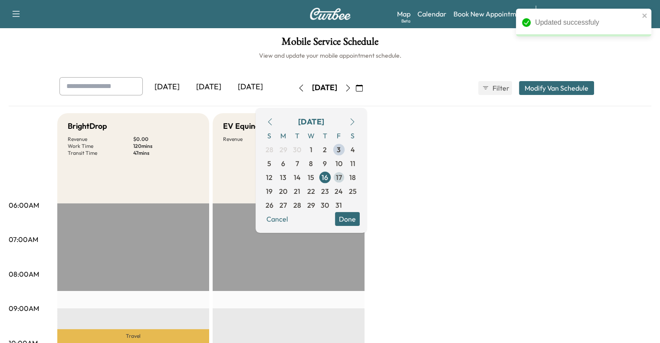
click at [342, 176] on span "17" at bounding box center [339, 177] width 6 height 10
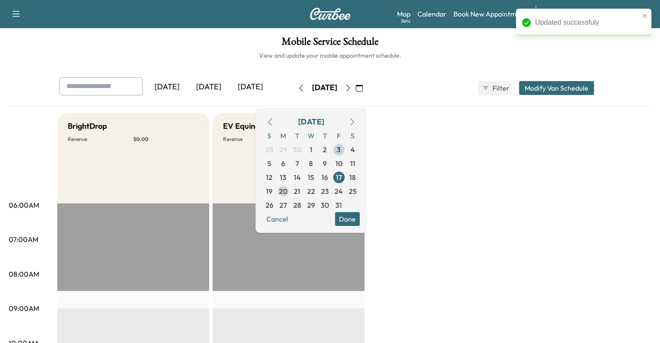
click at [287, 192] on span "20" at bounding box center [283, 191] width 8 height 10
click at [301, 205] on span "28" at bounding box center [298, 205] width 8 height 10
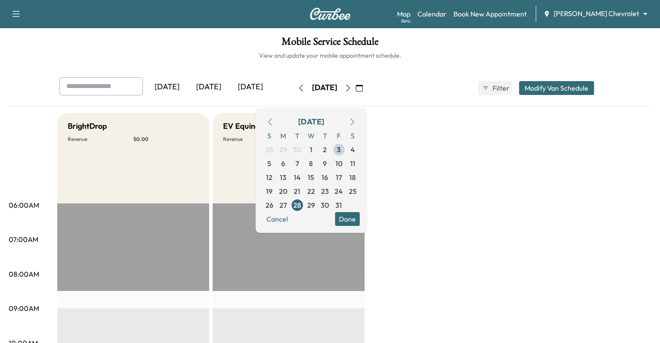
click at [332, 158] on span "9" at bounding box center [325, 164] width 14 height 14
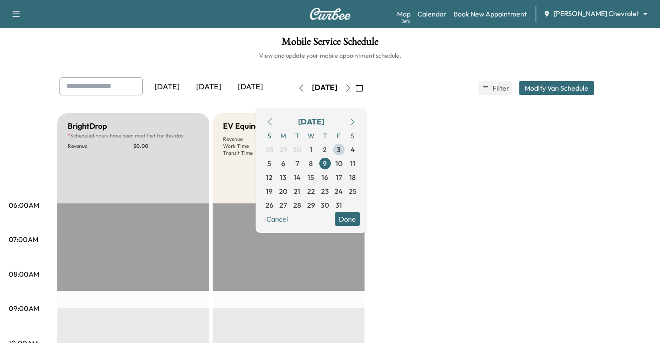
click at [594, 92] on button "Modify Van Schedule" at bounding box center [556, 88] width 75 height 14
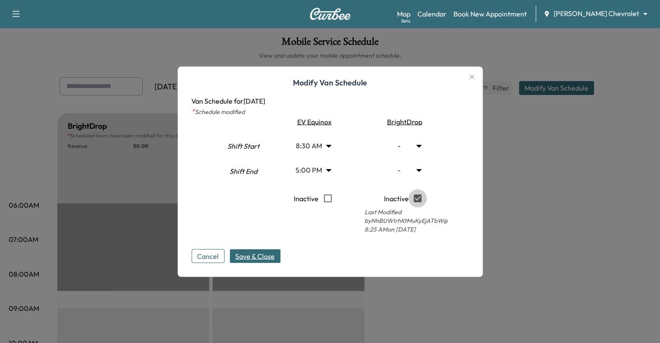
type input "***"
type input "**"
click at [259, 254] on span "Save & Close" at bounding box center [255, 256] width 40 height 10
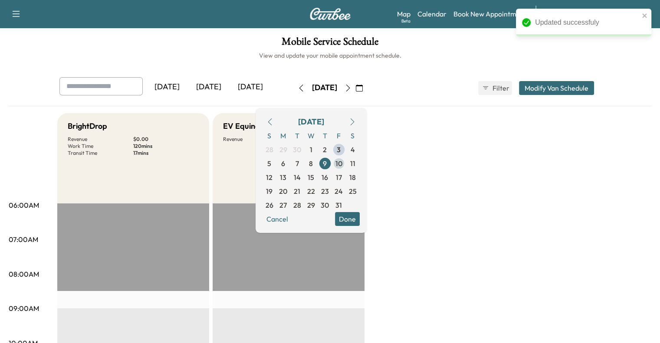
click at [343, 160] on span "10" at bounding box center [339, 163] width 7 height 10
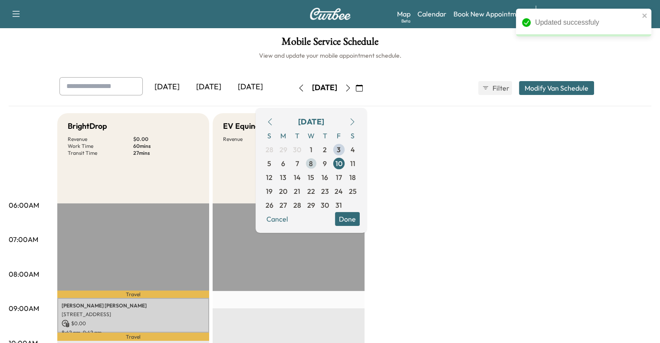
click at [318, 165] on span "8" at bounding box center [311, 164] width 14 height 14
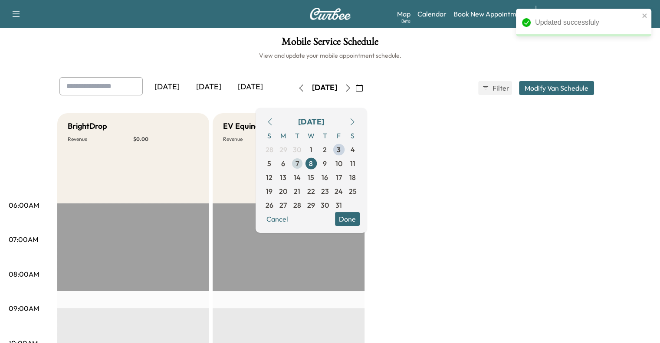
click at [304, 166] on span "7" at bounding box center [297, 164] width 14 height 14
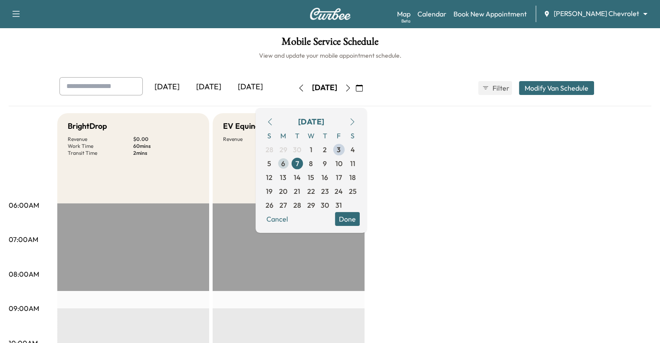
click at [285, 166] on span "6" at bounding box center [283, 163] width 4 height 10
click at [341, 149] on span "3" at bounding box center [339, 150] width 4 height 10
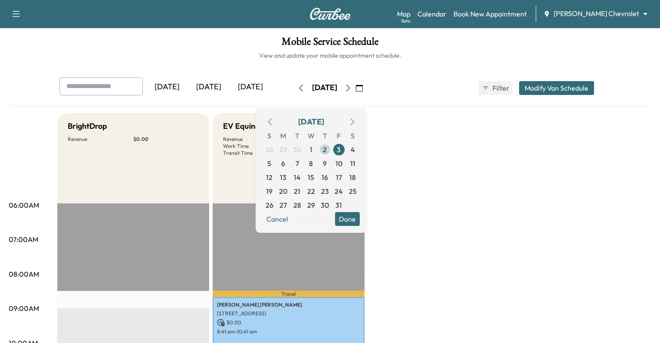
click at [332, 151] on span "2" at bounding box center [325, 150] width 14 height 14
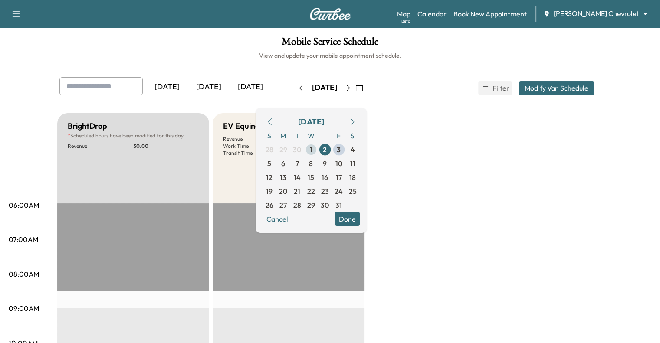
click at [318, 151] on span "1" at bounding box center [311, 150] width 14 height 14
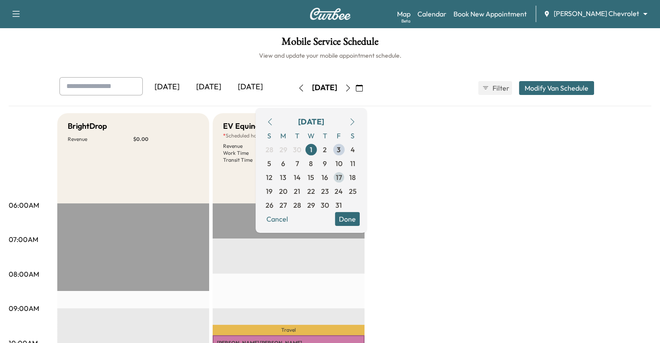
click at [342, 178] on span "17" at bounding box center [339, 177] width 6 height 10
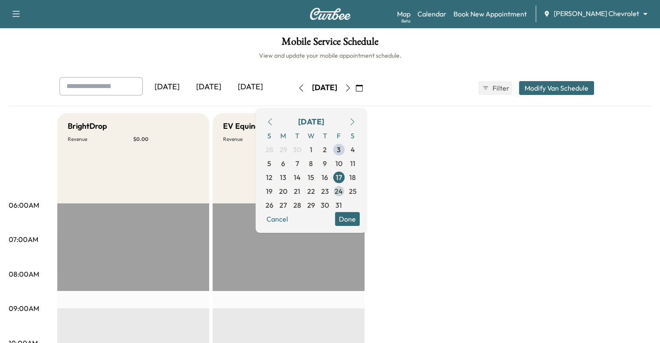
click at [346, 191] on span "24" at bounding box center [339, 192] width 14 height 14
click at [342, 201] on span "31" at bounding box center [339, 205] width 7 height 10
click at [318, 203] on span "29" at bounding box center [311, 205] width 14 height 14
click at [292, 216] on button "Cancel" at bounding box center [278, 219] width 30 height 14
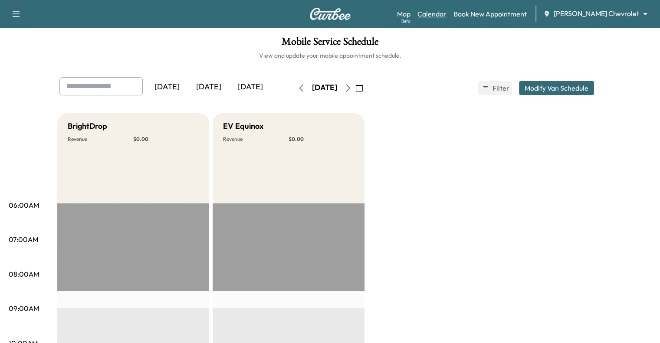
click at [447, 15] on link "Calendar" at bounding box center [432, 14] width 29 height 10
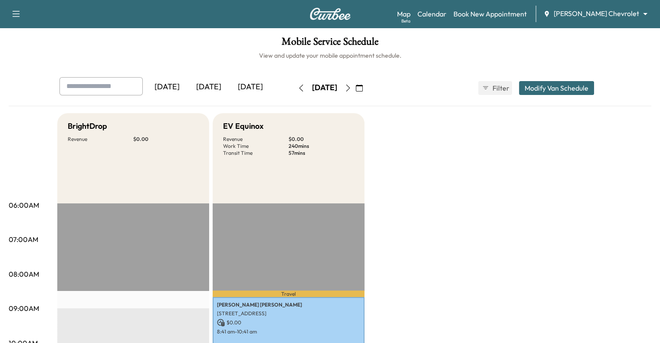
click at [352, 86] on icon "button" at bounding box center [348, 88] width 7 height 7
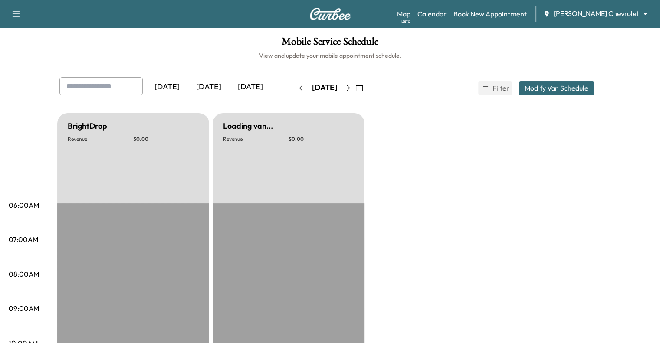
click at [356, 86] on button "button" at bounding box center [348, 88] width 15 height 14
click at [352, 86] on icon "button" at bounding box center [348, 88] width 7 height 7
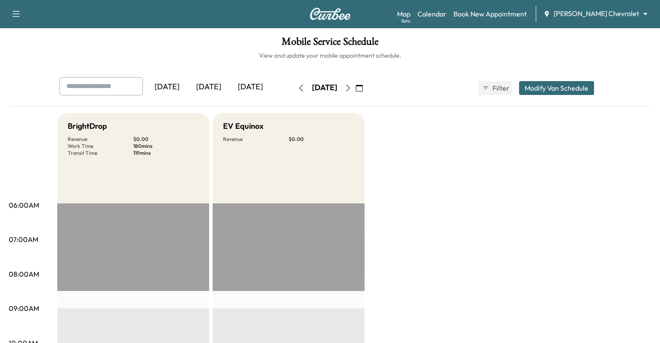
click at [350, 90] on icon "button" at bounding box center [348, 88] width 4 height 7
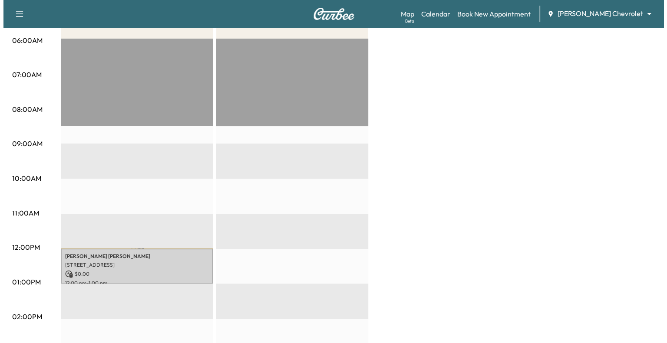
scroll to position [170, 0]
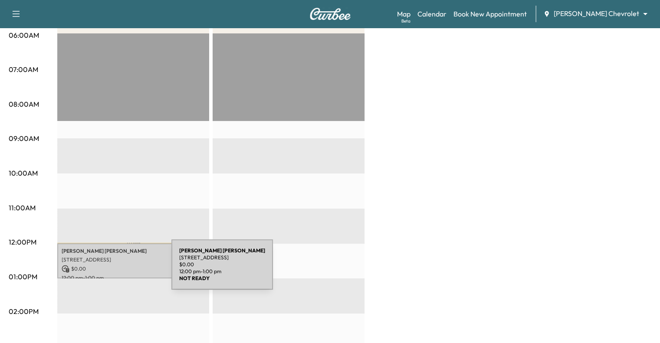
click at [106, 270] on div "[PERSON_NAME] [STREET_ADDRESS] $ 0.00 12:00 pm - 1:00 pm" at bounding box center [133, 261] width 152 height 35
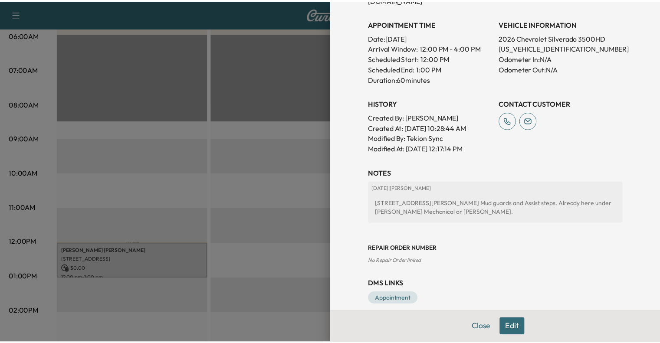
scroll to position [0, 0]
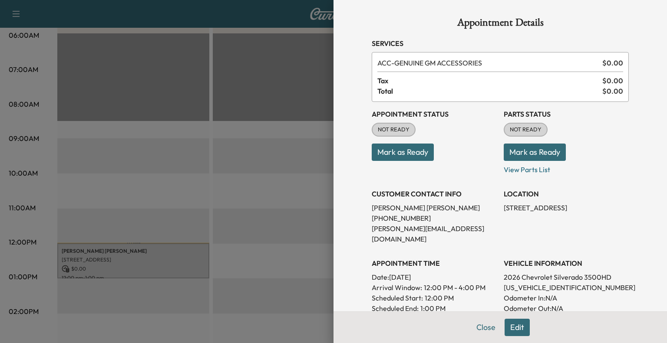
click at [218, 79] on div at bounding box center [333, 171] width 667 height 343
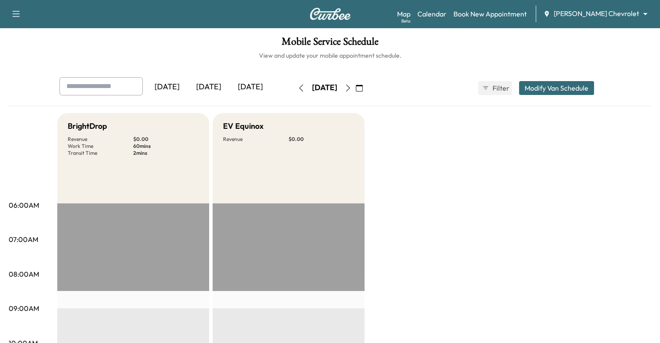
click at [352, 89] on icon "button" at bounding box center [348, 88] width 7 height 7
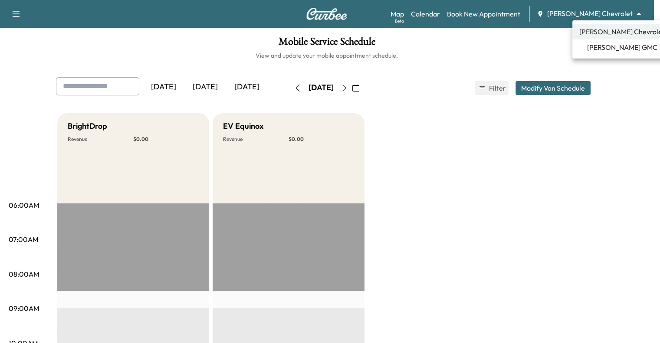
click at [604, 10] on body "Support Log Out Map Beta Calendar Book New Appointment [PERSON_NAME] Chevrolet …" at bounding box center [330, 171] width 660 height 343
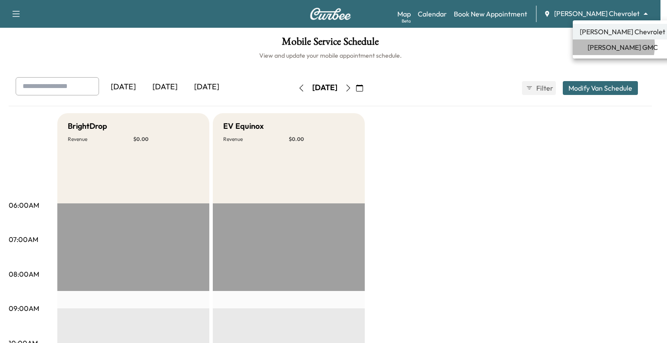
click at [599, 46] on span "[PERSON_NAME] GMC" at bounding box center [622, 47] width 70 height 10
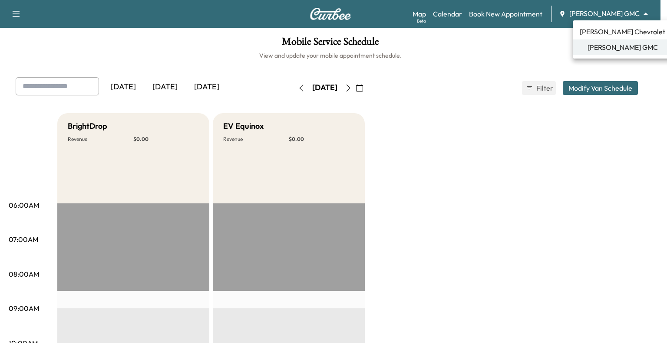
click at [606, 11] on body "Support Log Out Map Beta Calendar Book New Appointment [PERSON_NAME] GMC ******…" at bounding box center [333, 171] width 667 height 343
click at [592, 33] on span "[PERSON_NAME] Chevrolet" at bounding box center [623, 31] width 86 height 10
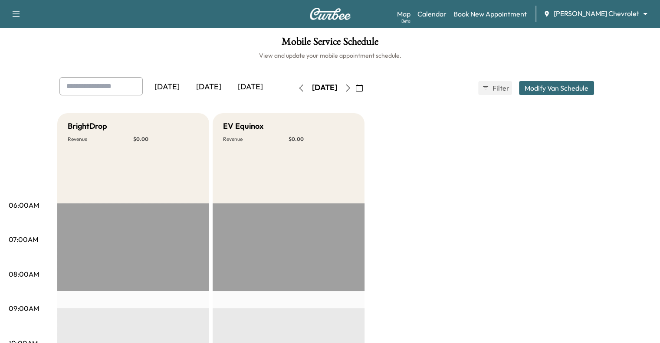
click at [585, 86] on button "Modify Van Schedule" at bounding box center [556, 88] width 75 height 14
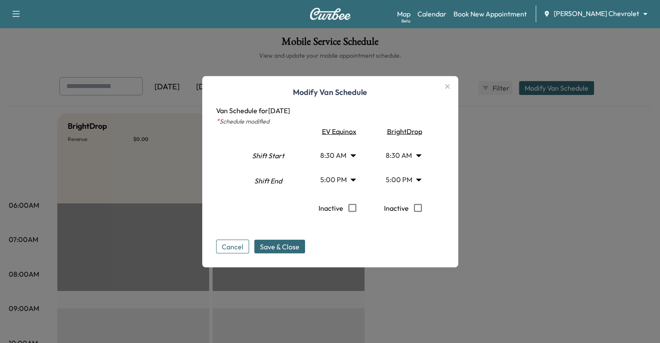
click at [353, 156] on body "Support Log Out Map Beta Calendar Book New Appointment [PERSON_NAME] Chevrolet …" at bounding box center [330, 171] width 660 height 343
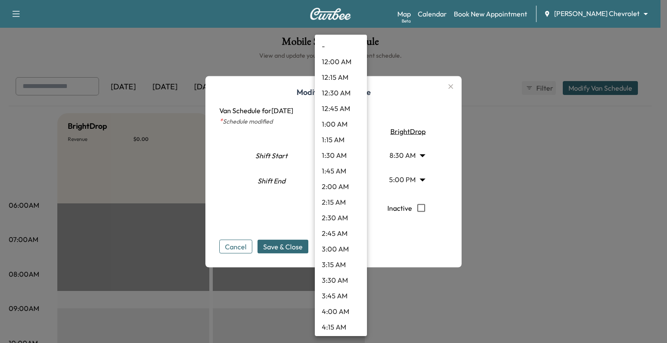
scroll to position [407, 0]
click at [353, 156] on li "8:00 AM" at bounding box center [341, 155] width 52 height 16
type input "*"
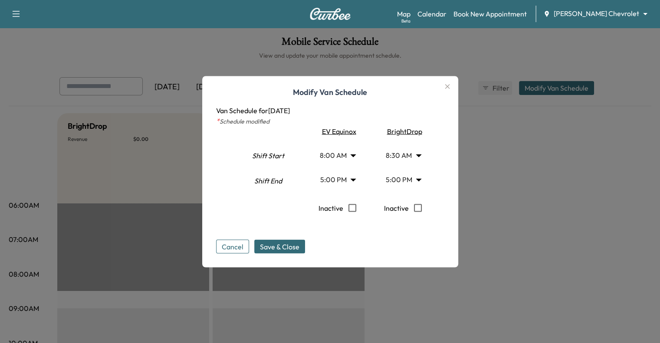
click at [287, 236] on div "Cancel Save & Close" at bounding box center [330, 240] width 228 height 28
click at [280, 246] on span "Save & Close" at bounding box center [280, 246] width 40 height 10
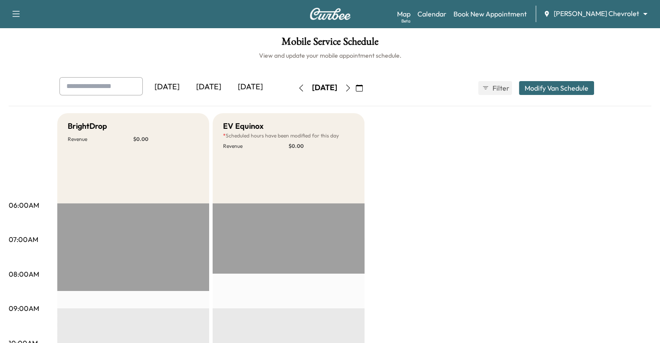
click at [624, 14] on body "Support Log Out Map Beta Calendar Book New Appointment [PERSON_NAME] Chevrolet …" at bounding box center [330, 171] width 660 height 343
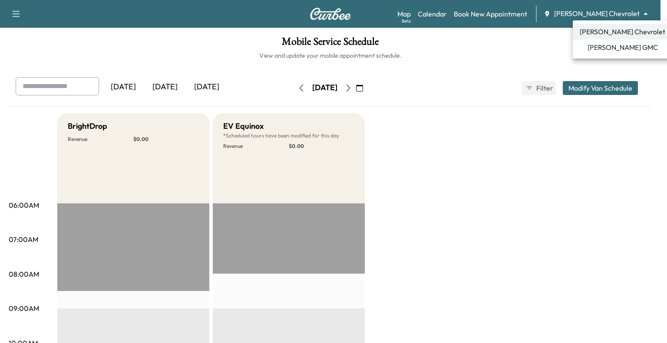
click at [409, 118] on div at bounding box center [333, 171] width 667 height 343
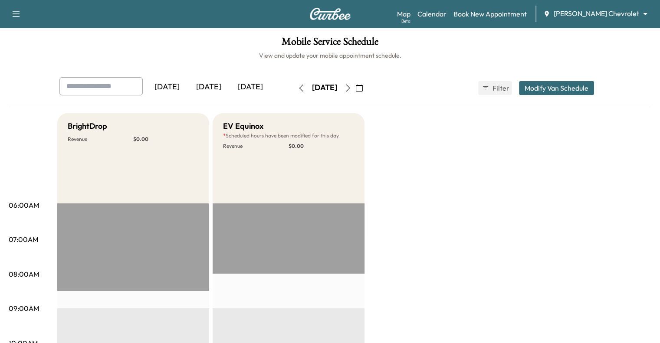
click at [589, 88] on button "Modify Van Schedule" at bounding box center [556, 88] width 75 height 14
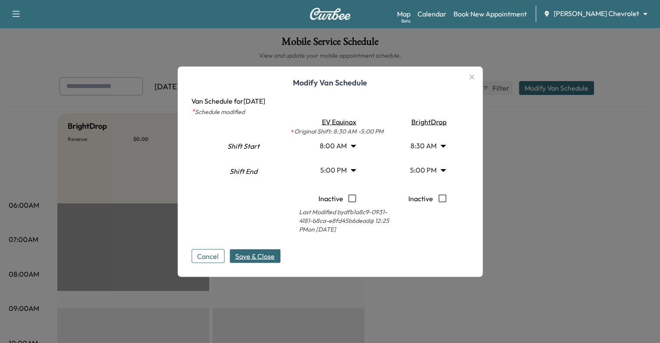
click at [442, 146] on body "Support Log Out Map Beta Calendar Book New Appointment [PERSON_NAME] Chevrolet …" at bounding box center [330, 171] width 660 height 343
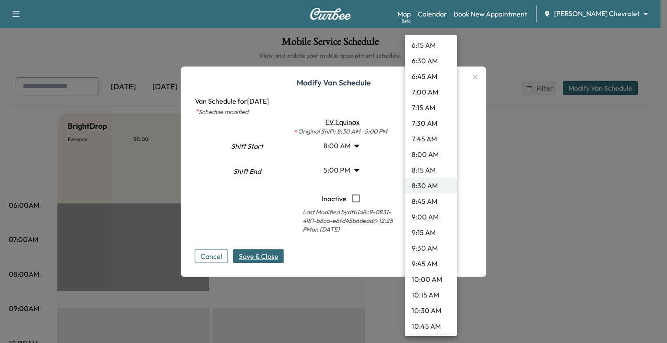
click at [422, 155] on li "8:00 AM" at bounding box center [431, 155] width 52 height 16
type input "*"
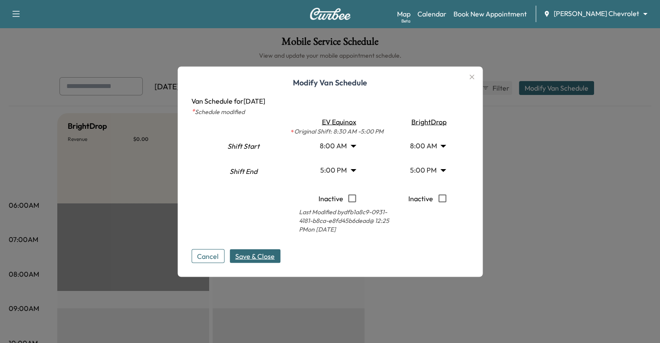
click at [262, 259] on span "Save & Close" at bounding box center [255, 256] width 40 height 10
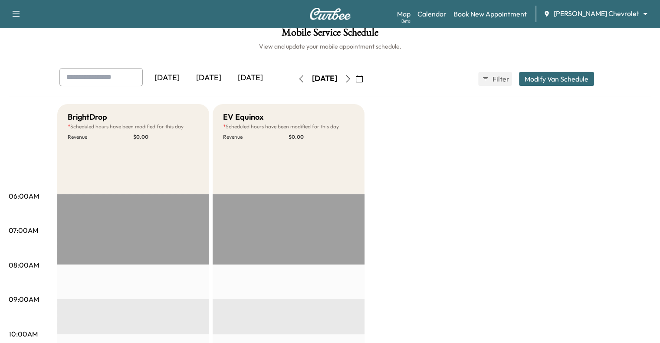
scroll to position [0, 0]
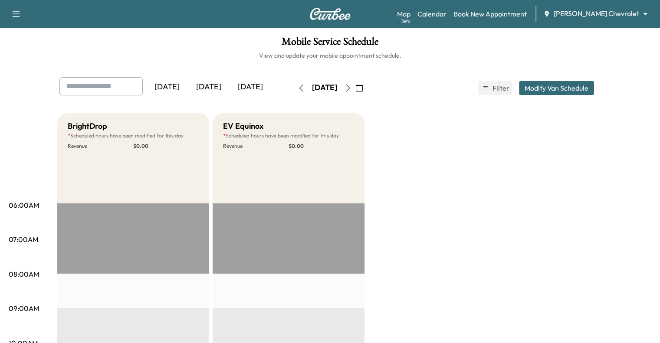
click at [594, 89] on button "Modify Van Schedule" at bounding box center [556, 88] width 75 height 14
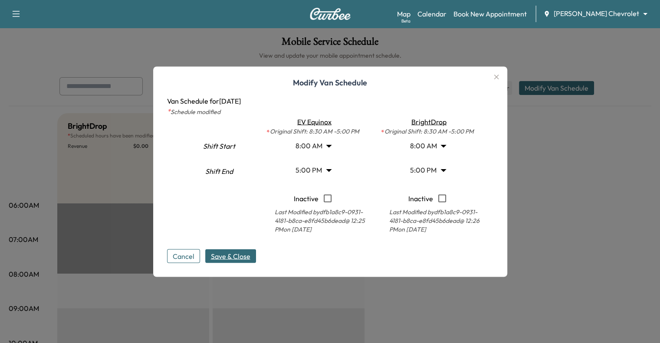
click at [568, 184] on div at bounding box center [330, 171] width 660 height 343
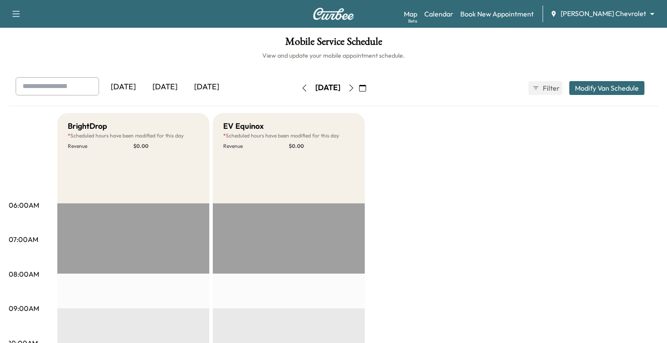
click at [603, 10] on body "Support Log Out Map Beta Calendar Book New Appointment [PERSON_NAME] Chevrolet …" at bounding box center [333, 171] width 667 height 343
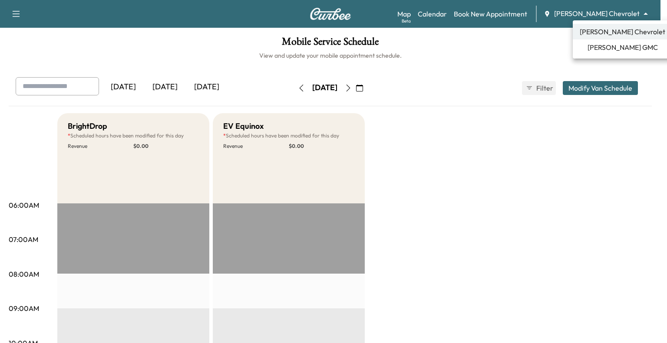
click at [498, 72] on div at bounding box center [333, 171] width 667 height 343
click at [591, 15] on body "Support Log Out Map Beta Calendar Book New Appointment [PERSON_NAME] Chevrolet …" at bounding box center [333, 171] width 667 height 343
click at [534, 57] on div at bounding box center [333, 171] width 667 height 343
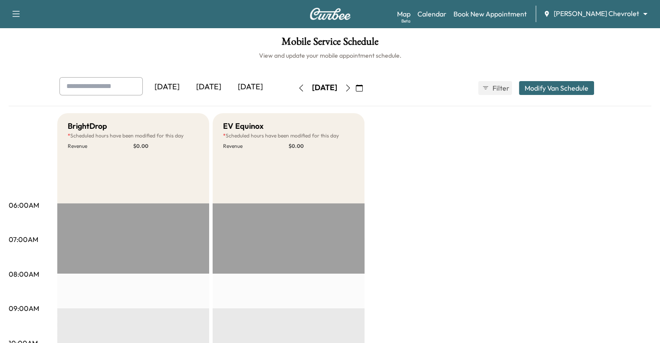
click at [620, 3] on div "Support Log Out Map Beta Calendar Book New Appointment [PERSON_NAME] Chevrolet …" at bounding box center [330, 14] width 660 height 28
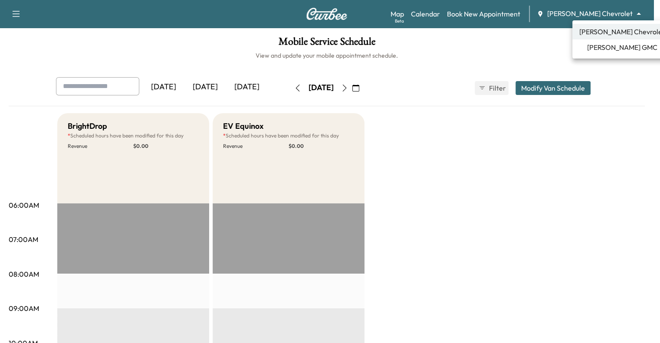
click at [601, 15] on body "Support Log Out Map Beta Calendar Book New Appointment [PERSON_NAME] Chevrolet …" at bounding box center [330, 171] width 660 height 343
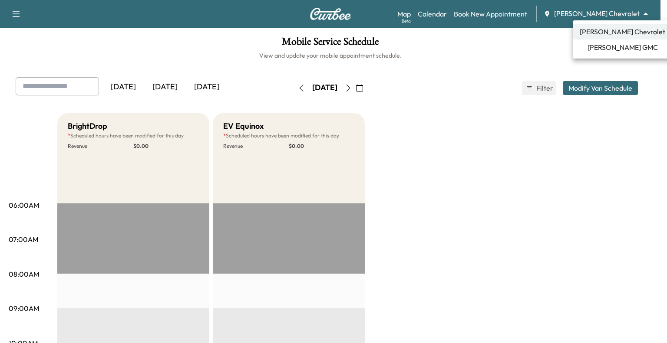
click at [525, 45] on div at bounding box center [333, 171] width 667 height 343
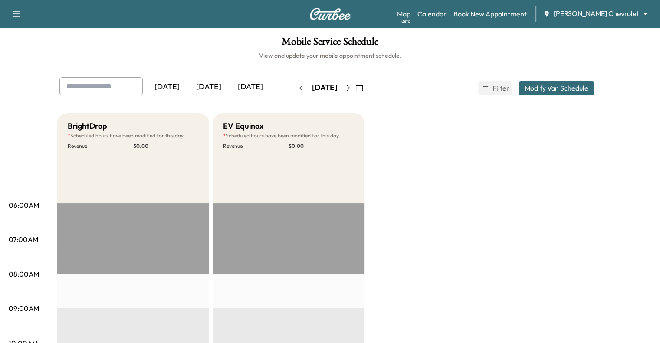
click at [593, 85] on button "Modify Van Schedule" at bounding box center [556, 88] width 75 height 14
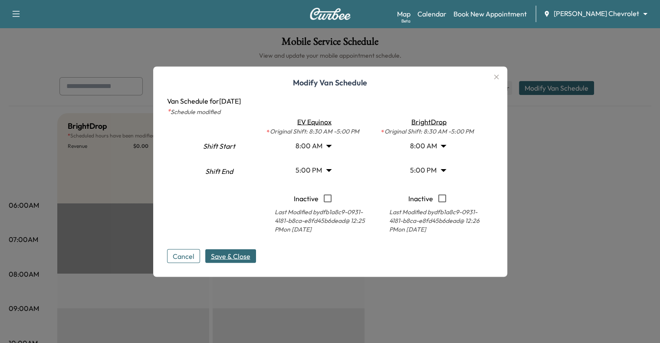
click at [239, 257] on span "Save & Close" at bounding box center [231, 256] width 40 height 10
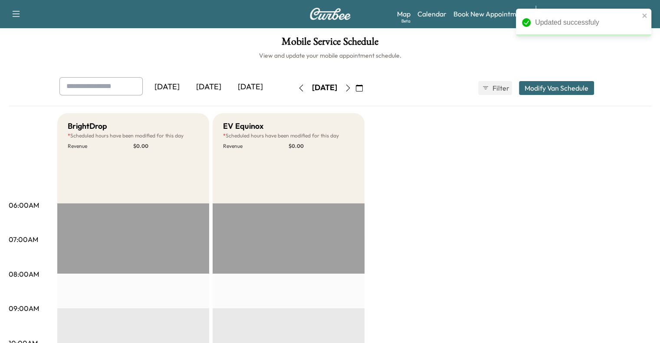
click at [298, 88] on icon "button" at bounding box center [301, 88] width 7 height 7
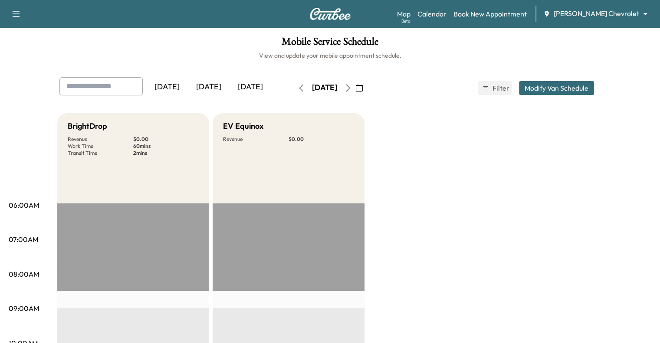
drag, startPoint x: 602, startPoint y: 88, endPoint x: 382, endPoint y: 155, distance: 229.8
click at [594, 90] on button "Modify Van Schedule" at bounding box center [556, 88] width 75 height 14
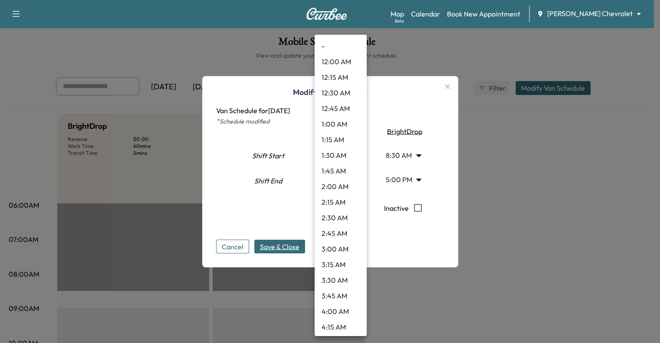
click at [357, 155] on body "Support Log Out Map Beta Calendar Book New Appointment [PERSON_NAME] Chevrolet …" at bounding box center [330, 171] width 660 height 343
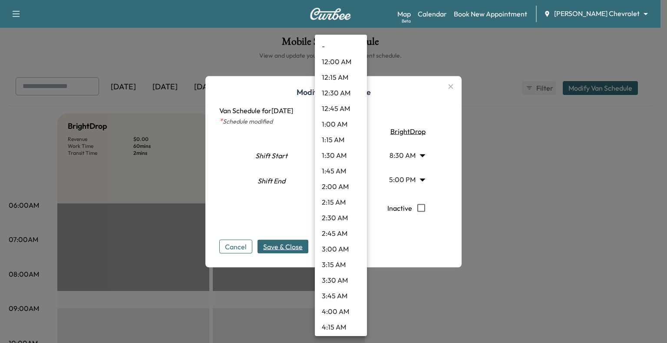
scroll to position [407, 0]
click at [340, 148] on li "8:00 AM" at bounding box center [341, 155] width 52 height 16
type input "*"
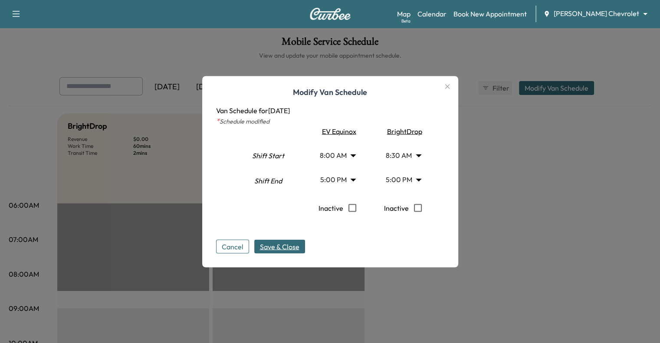
click at [403, 156] on body "Support Log Out Map Beta Calendar Book New Appointment [PERSON_NAME] Chevrolet …" at bounding box center [330, 171] width 660 height 343
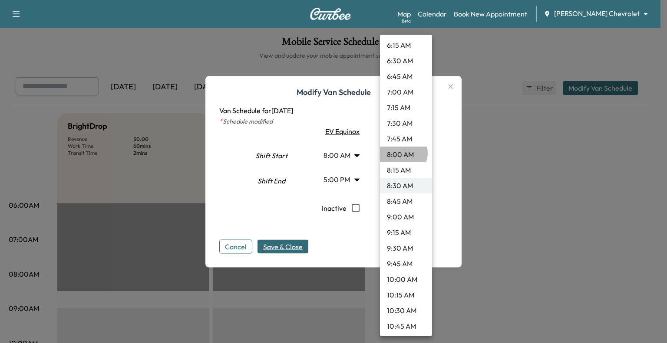
click at [402, 153] on li "8:00 AM" at bounding box center [406, 155] width 52 height 16
type input "*"
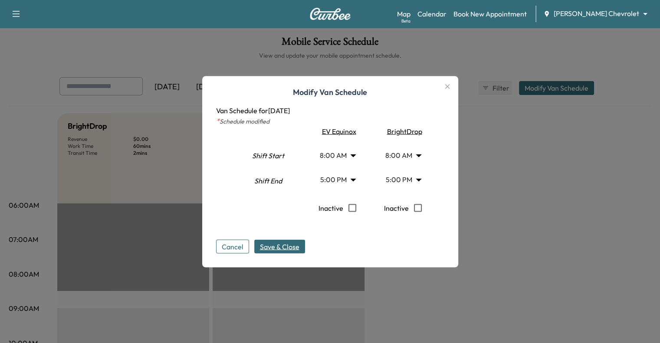
click at [298, 246] on span "Save & Close" at bounding box center [280, 246] width 40 height 10
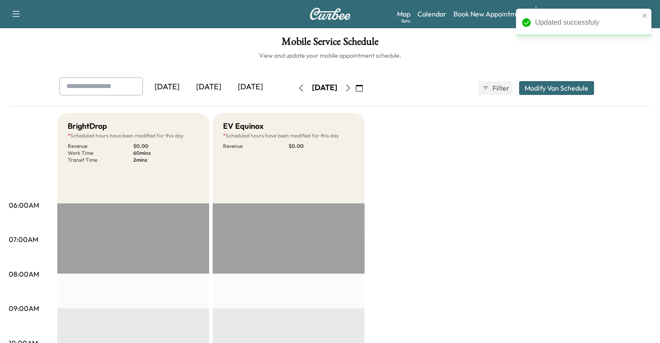
click at [298, 86] on icon "button" at bounding box center [301, 88] width 7 height 7
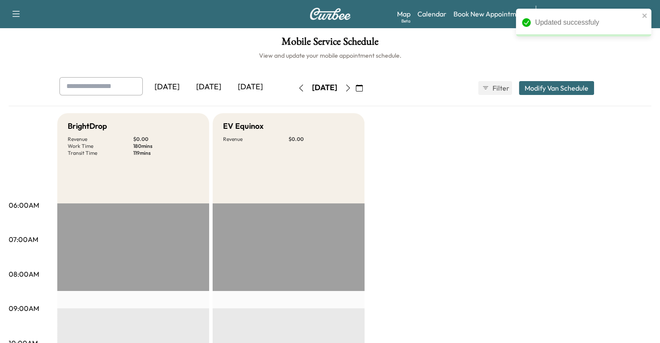
click at [594, 88] on button "Modify Van Schedule" at bounding box center [556, 88] width 75 height 14
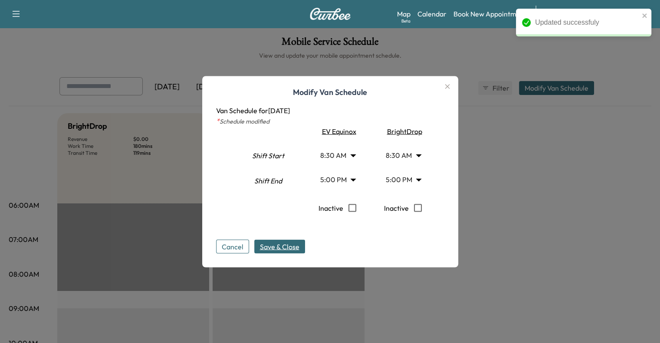
click at [337, 152] on body "Updated successfuly Support Log Out Map Beta Calendar Book New Appointment [PER…" at bounding box center [330, 171] width 660 height 343
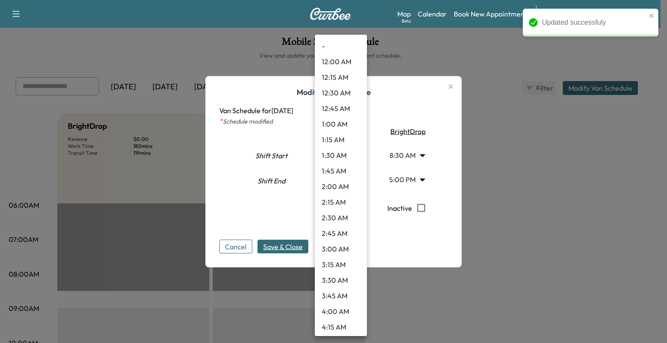
scroll to position [407, 0]
click at [337, 155] on li "8:00 AM" at bounding box center [341, 155] width 52 height 16
type input "*"
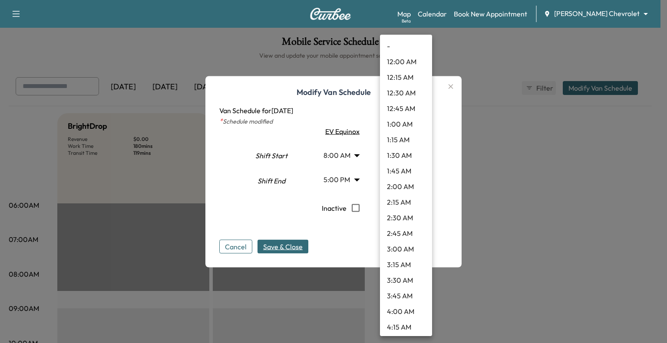
click at [398, 155] on body "Updated successfuly Support Log Out Map Beta Calendar Book New Appointment [PER…" at bounding box center [333, 171] width 667 height 343
click at [405, 157] on li "8:00 AM" at bounding box center [406, 155] width 52 height 16
type input "*"
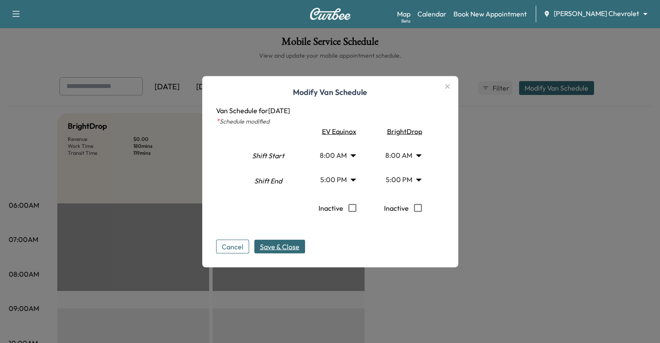
click at [288, 244] on span "Save & Close" at bounding box center [280, 246] width 40 height 10
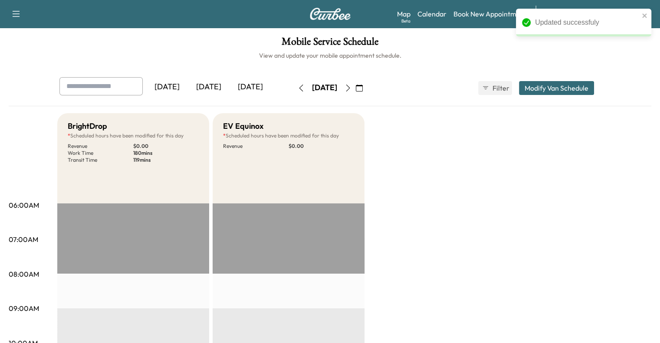
click at [363, 88] on icon "button" at bounding box center [359, 88] width 7 height 7
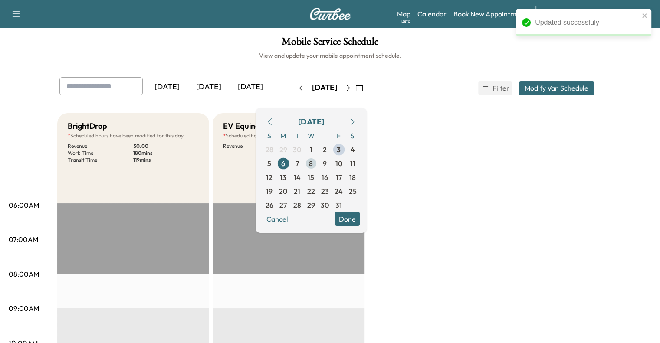
click at [318, 165] on span "8" at bounding box center [311, 164] width 14 height 14
click at [594, 85] on button "Modify Van Schedule" at bounding box center [556, 88] width 75 height 14
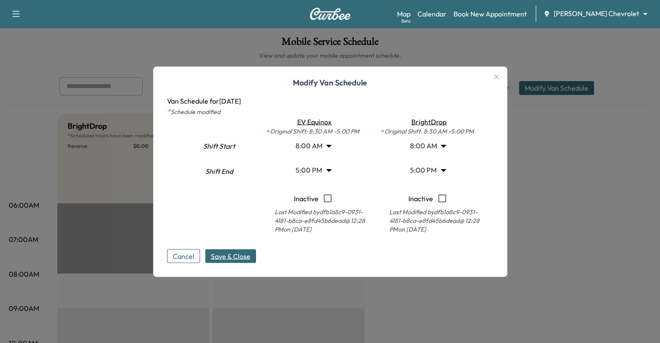
click at [498, 76] on icon "button" at bounding box center [496, 77] width 5 height 5
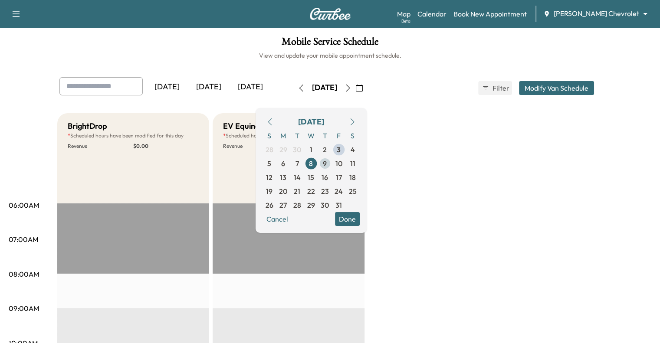
click at [327, 164] on span "9" at bounding box center [325, 163] width 4 height 10
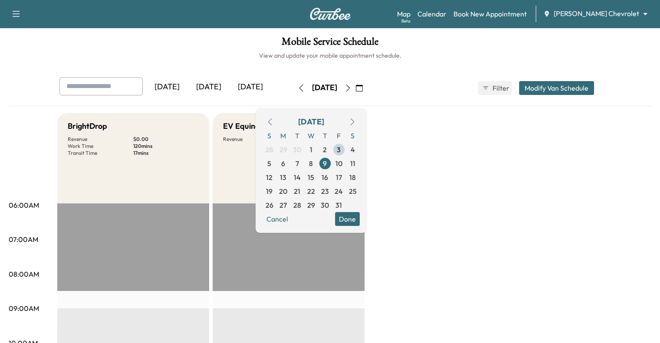
click at [360, 217] on button "Done" at bounding box center [347, 219] width 25 height 14
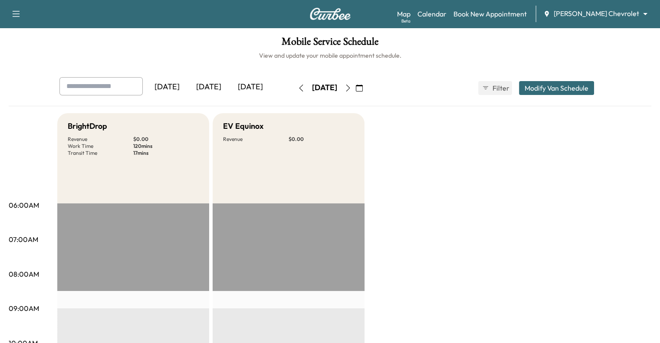
click at [608, 80] on div "[DATE] [DATE] [DATE] [DATE] October 2025 S M T W T F S 28 29 30 1 2 3 4 5 6 7 8…" at bounding box center [331, 88] width 556 height 22
click at [594, 84] on button "Modify Van Schedule" at bounding box center [556, 88] width 75 height 14
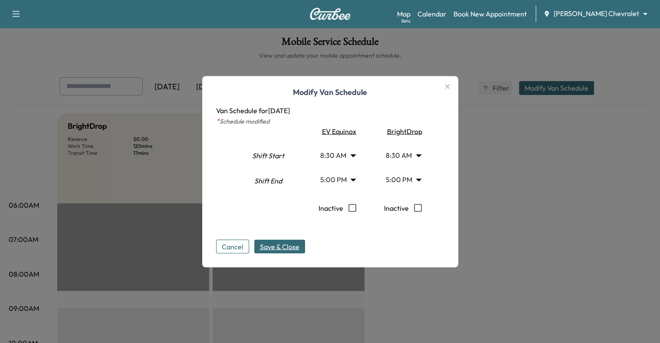
click at [355, 152] on body "Support Log Out Map Beta Calendar Book New Appointment [PERSON_NAME] Chevrolet …" at bounding box center [330, 171] width 660 height 343
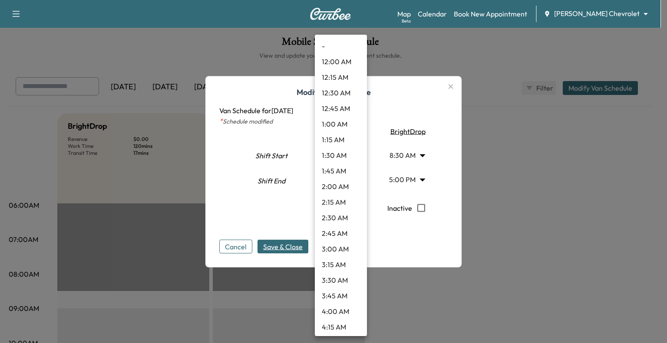
scroll to position [407, 0]
click at [336, 151] on li "8:00 AM" at bounding box center [341, 155] width 52 height 16
type input "*"
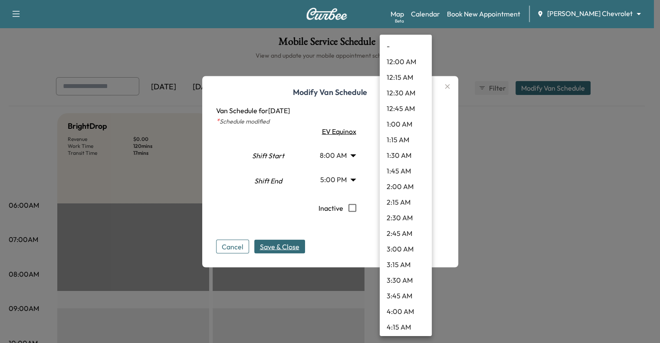
click at [400, 157] on body "Support Log Out Map Beta Calendar Book New Appointment [PERSON_NAME] Chevrolet …" at bounding box center [330, 171] width 660 height 343
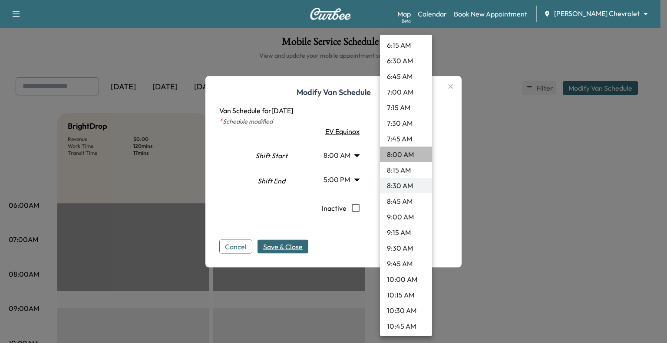
click at [410, 157] on li "8:00 AM" at bounding box center [406, 155] width 52 height 16
type input "*"
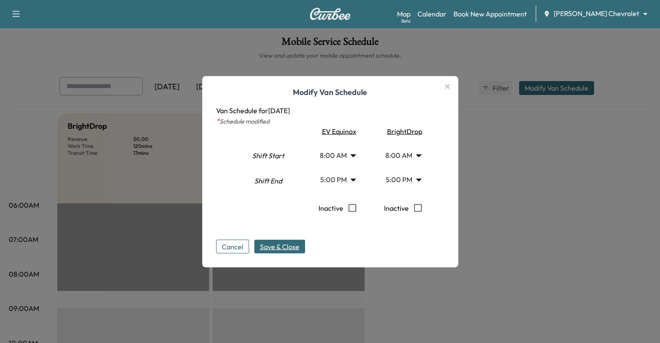
click at [287, 247] on span "Save & Close" at bounding box center [280, 246] width 40 height 10
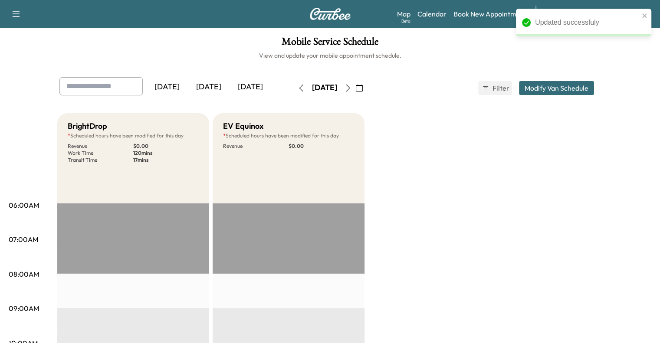
click at [352, 86] on icon "button" at bounding box center [348, 88] width 7 height 7
type input "***"
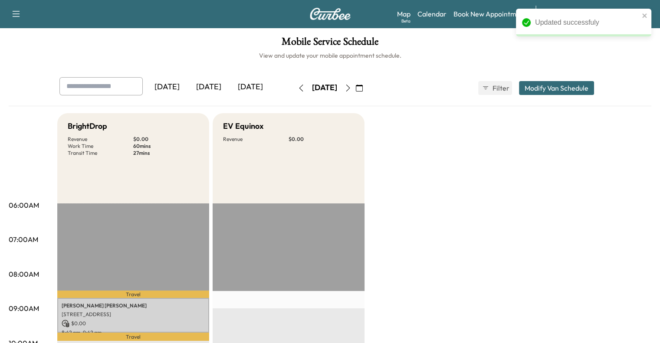
click at [594, 84] on button "Modify Van Schedule" at bounding box center [556, 88] width 75 height 14
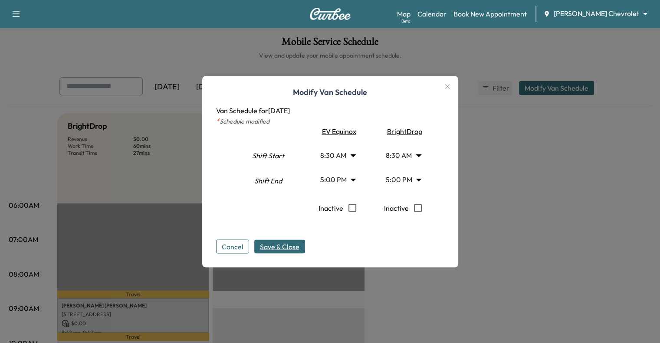
click at [353, 159] on body "Support Log Out Map Beta Calendar Book New Appointment [PERSON_NAME] Chevrolet …" at bounding box center [330, 171] width 660 height 343
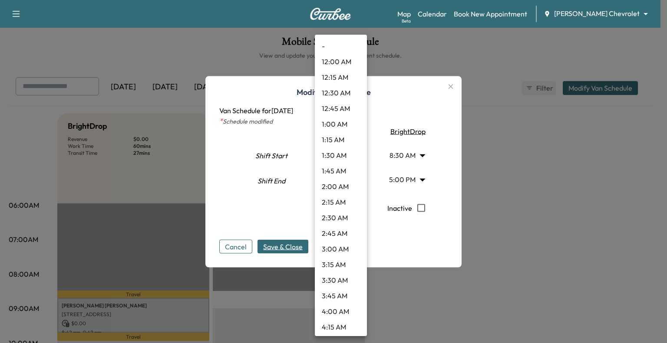
scroll to position [407, 0]
click at [337, 154] on li "8:00 AM" at bounding box center [341, 155] width 52 height 16
type input "*"
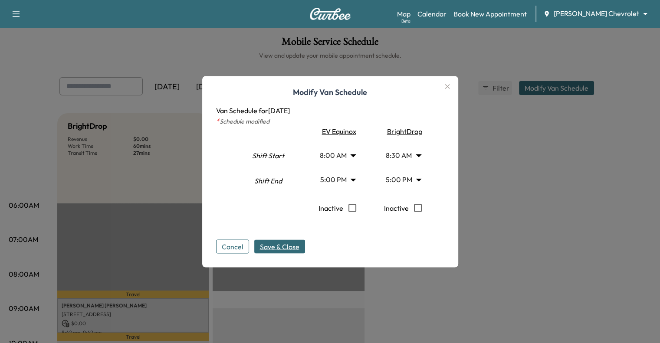
click at [410, 156] on body "Support Log Out Map Beta Calendar Book New Appointment [PERSON_NAME] Chevrolet …" at bounding box center [330, 171] width 660 height 343
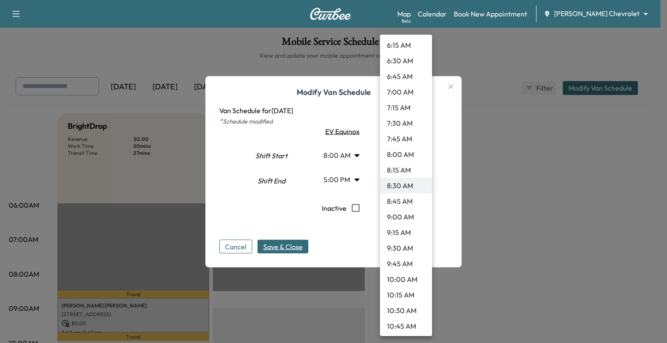
click at [397, 155] on li "8:00 AM" at bounding box center [406, 155] width 52 height 16
type input "*"
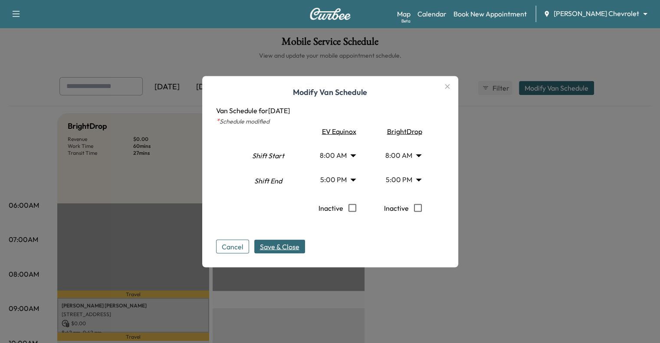
click at [292, 242] on span "Save & Close" at bounding box center [280, 246] width 40 height 10
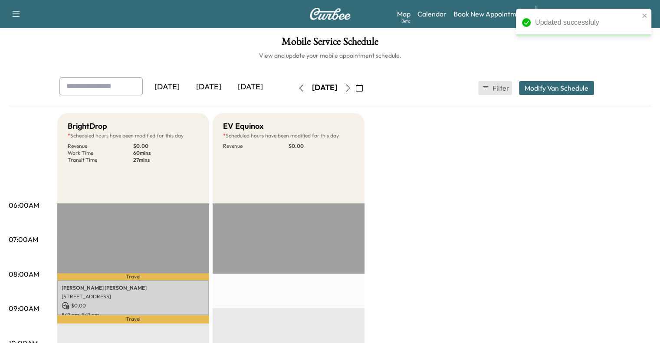
click at [508, 91] on span "Filter" at bounding box center [501, 88] width 16 height 10
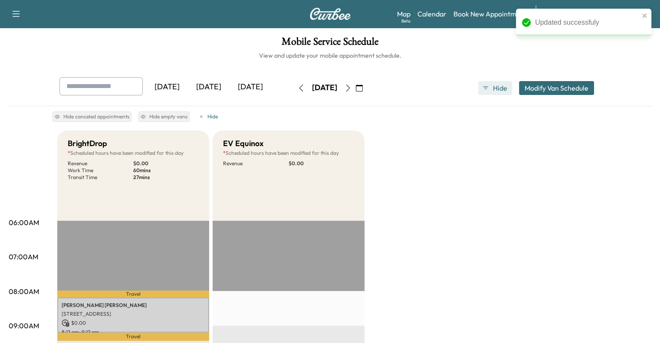
click at [508, 91] on span "Hide" at bounding box center [501, 88] width 16 height 10
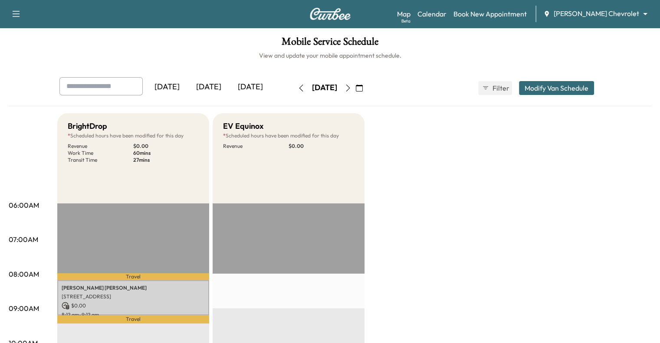
click at [591, 12] on body "Support Log Out Map Beta Calendar Book New Appointment [PERSON_NAME] Chevrolet …" at bounding box center [330, 171] width 660 height 343
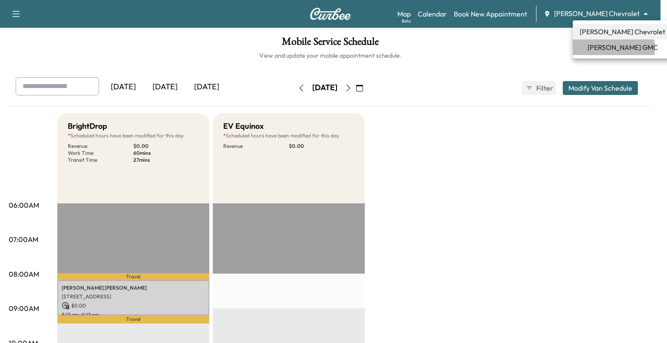
click at [597, 48] on span "[PERSON_NAME] GMC" at bounding box center [622, 47] width 70 height 10
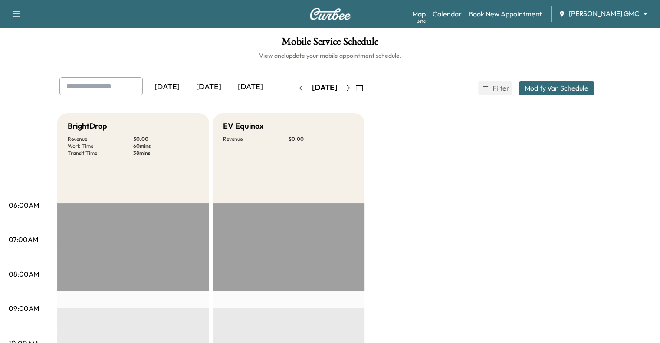
click at [363, 91] on icon "button" at bounding box center [359, 88] width 7 height 7
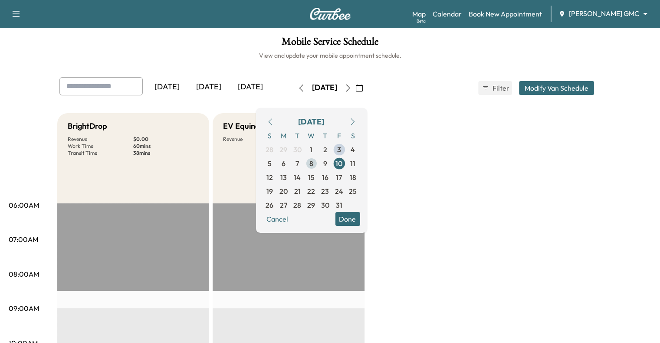
click at [318, 166] on span "8" at bounding box center [311, 164] width 14 height 14
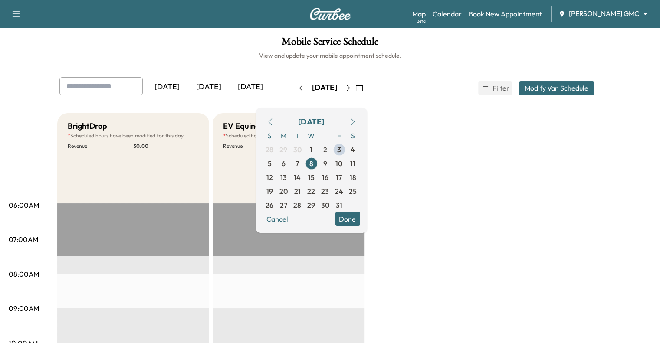
click at [360, 218] on button "Done" at bounding box center [347, 219] width 25 height 14
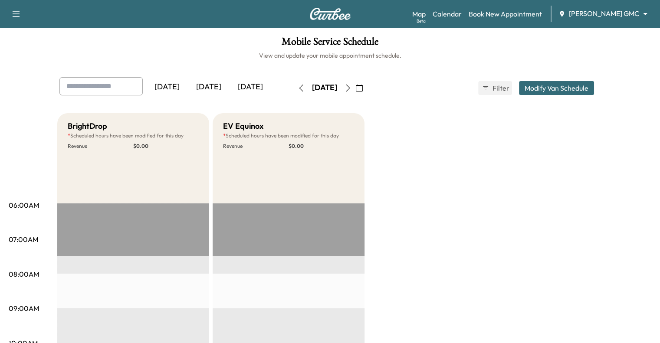
click at [594, 91] on button "Modify Van Schedule" at bounding box center [556, 88] width 75 height 14
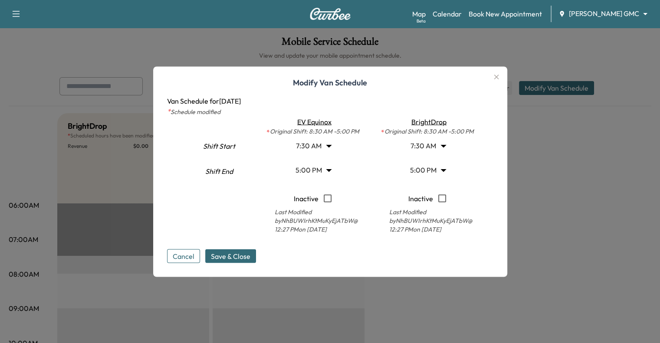
click at [498, 75] on icon "button" at bounding box center [497, 77] width 10 height 10
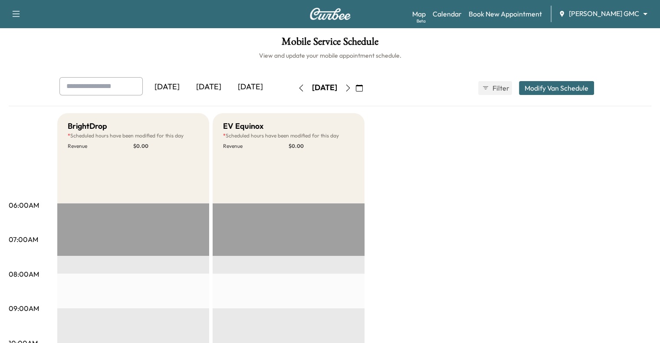
click at [597, 10] on body "Support Log Out Map Beta Calendar Book New Appointment [PERSON_NAME] GMC ******…" at bounding box center [330, 171] width 660 height 343
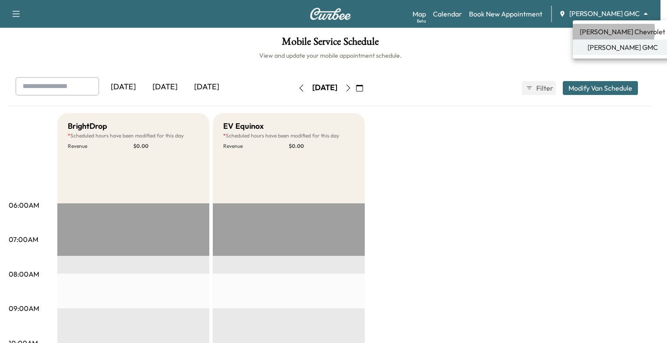
click at [597, 30] on span "[PERSON_NAME] Chevrolet" at bounding box center [623, 31] width 86 height 10
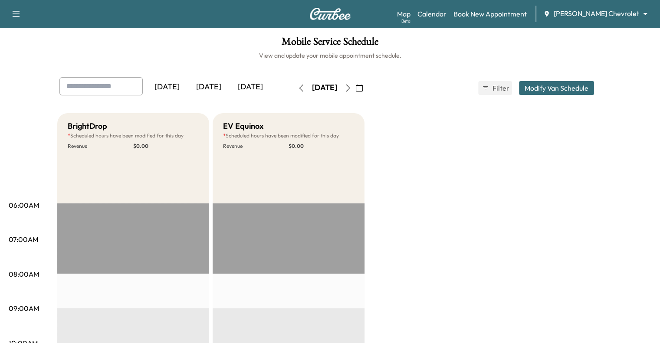
click at [363, 85] on icon "button" at bounding box center [359, 88] width 7 height 7
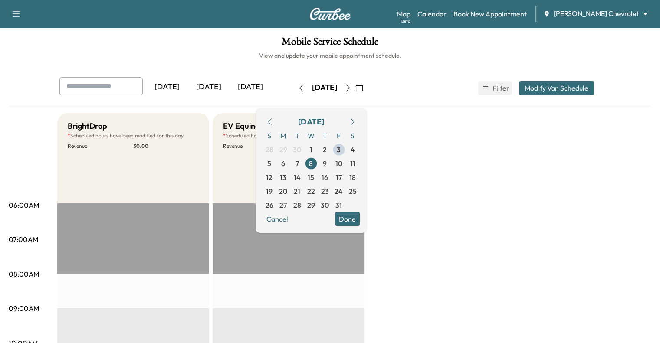
click at [292, 220] on button "Cancel" at bounding box center [278, 219] width 30 height 14
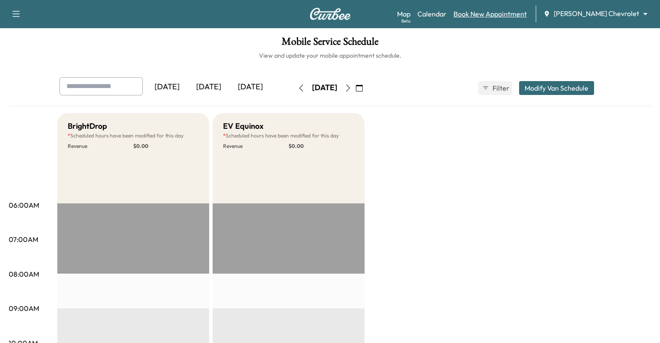
click at [527, 10] on link "Book New Appointment" at bounding box center [490, 14] width 73 height 10
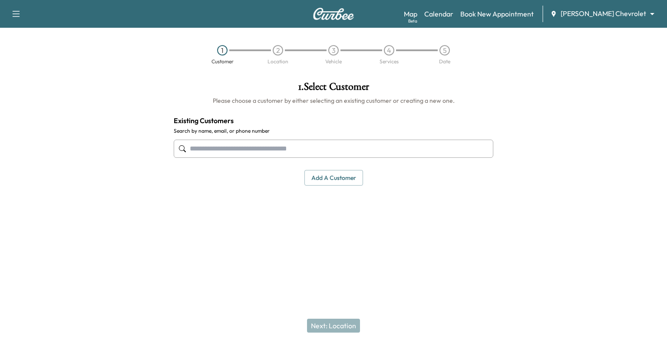
click at [294, 153] on input "text" at bounding box center [334, 149] width 320 height 18
type input "*"
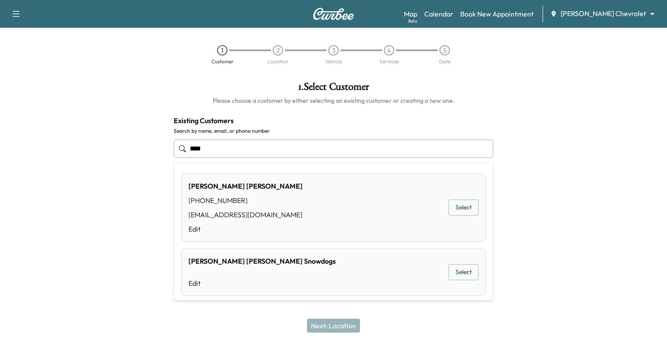
click at [218, 149] on input "****" at bounding box center [334, 149] width 320 height 18
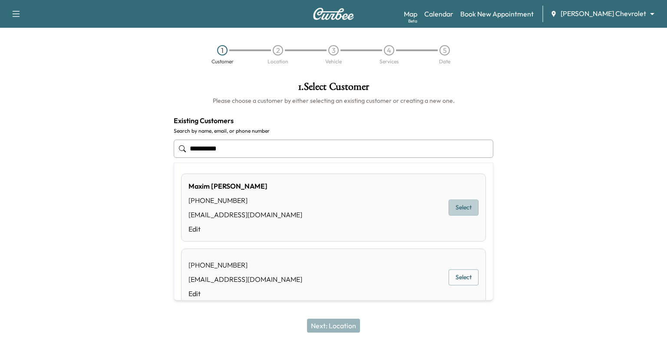
click at [455, 208] on button "Select" at bounding box center [464, 208] width 30 height 16
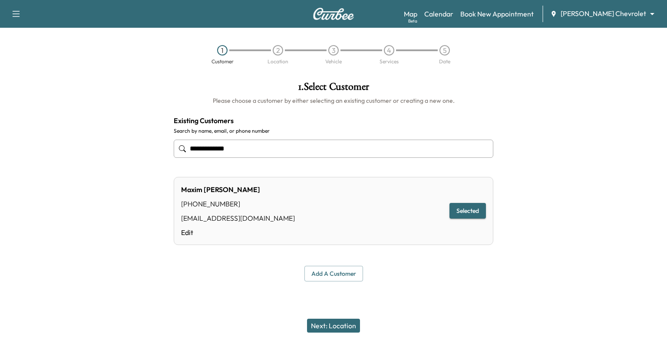
type input "**********"
click at [342, 329] on button "Next: Location" at bounding box center [333, 326] width 53 height 14
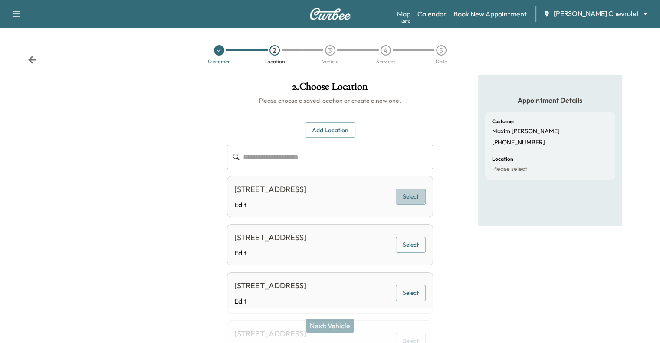
click at [410, 201] on button "Select" at bounding box center [411, 197] width 30 height 16
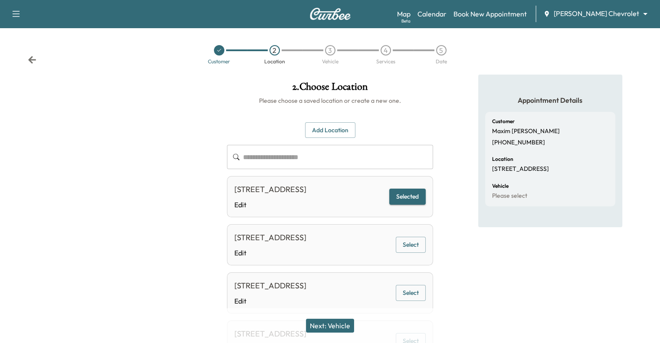
click at [329, 326] on button "Next: Vehicle" at bounding box center [330, 326] width 48 height 14
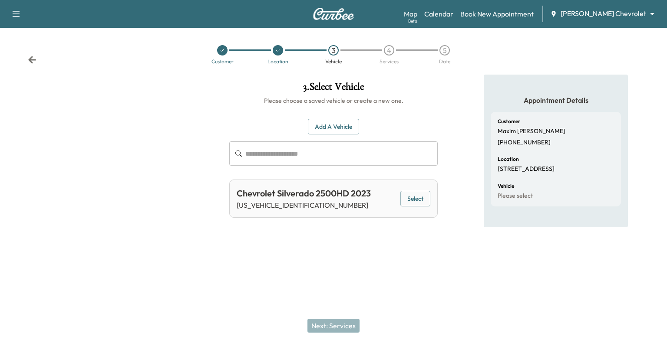
click at [419, 199] on button "Select" at bounding box center [415, 199] width 30 height 16
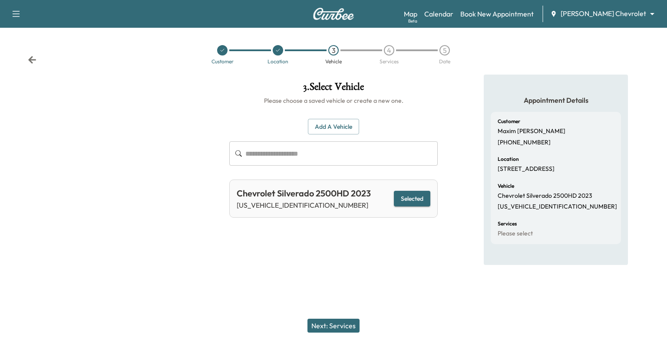
click at [337, 324] on button "Next: Services" at bounding box center [333, 326] width 52 height 14
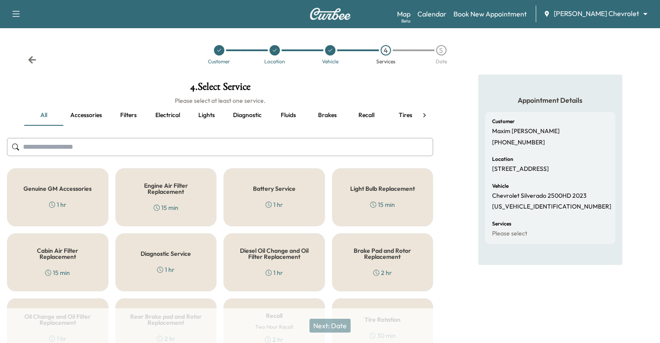
click at [62, 189] on h5 "Genuine GM Accessories" at bounding box center [57, 189] width 68 height 6
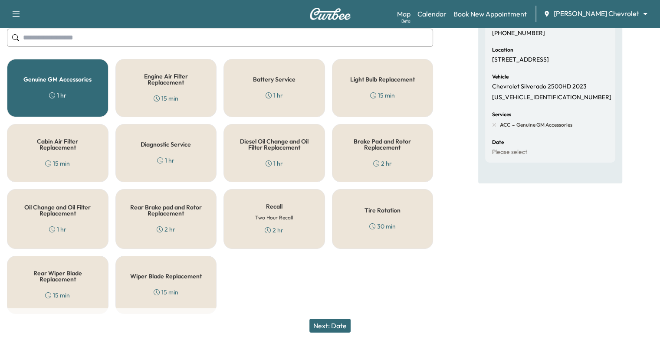
scroll to position [114, 0]
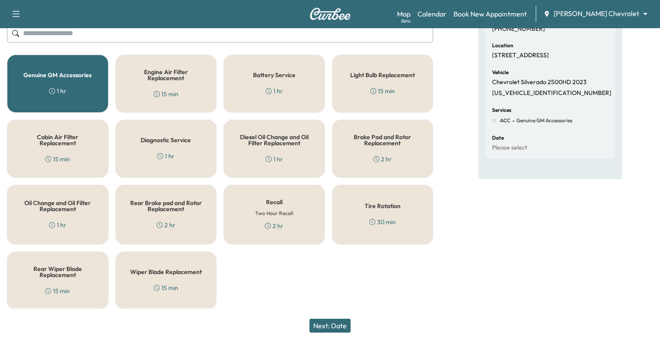
click at [278, 214] on h6 "Two Hour Recall" at bounding box center [274, 214] width 38 height 8
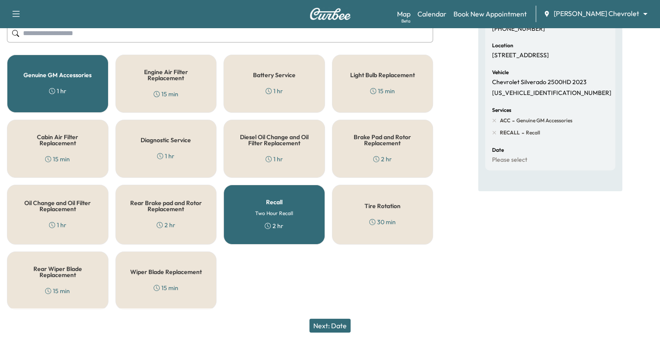
click at [74, 93] on div "Genuine GM Accessories 1 hr" at bounding box center [58, 84] width 102 height 58
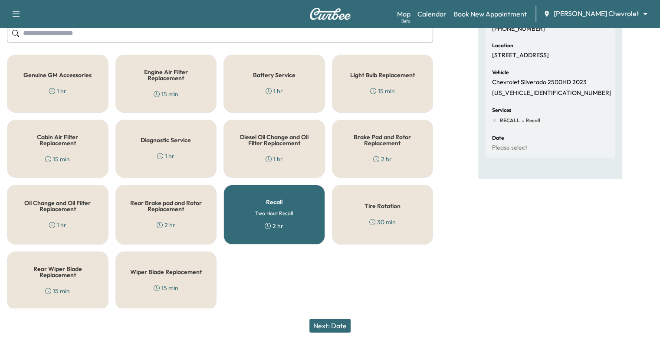
click at [330, 328] on button "Next: Date" at bounding box center [330, 326] width 41 height 14
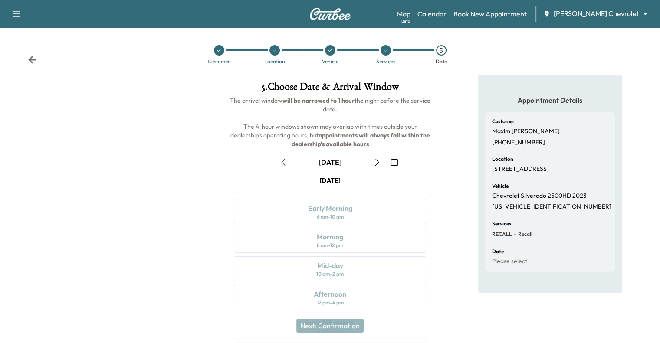
click at [394, 164] on icon "button" at bounding box center [394, 162] width 7 height 7
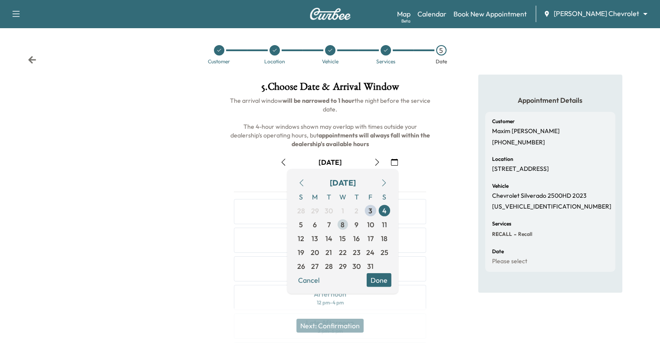
click at [342, 224] on span "8" at bounding box center [343, 225] width 4 height 10
click at [425, 141] on h6 "The arrival window will be narrowed to 1 hour the night before the service date…" at bounding box center [330, 122] width 206 height 52
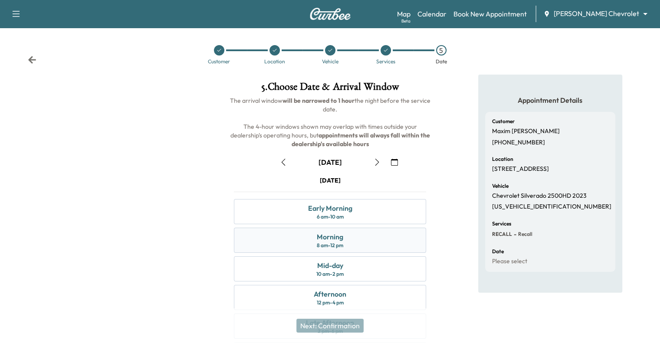
click at [374, 242] on div "Morning 8 am - 12 pm" at bounding box center [330, 240] width 192 height 25
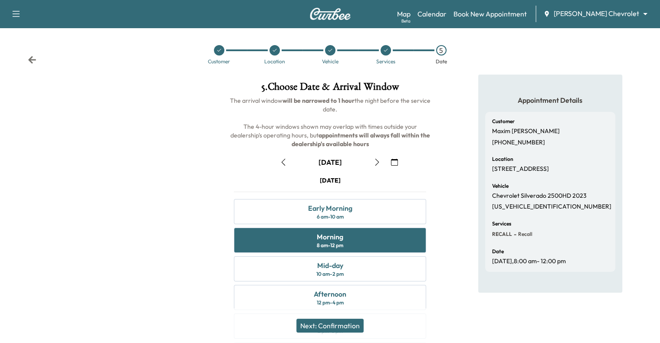
click at [340, 328] on button "Next: Confirmation" at bounding box center [330, 326] width 67 height 14
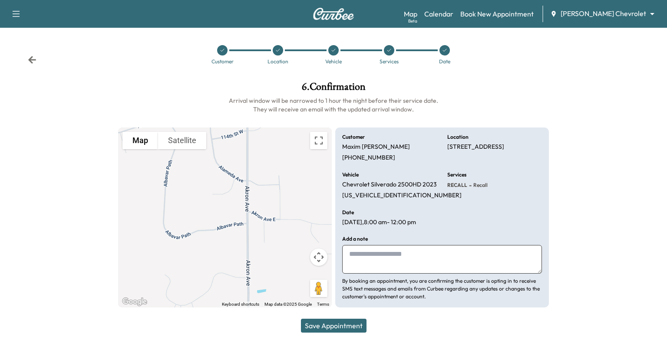
click at [439, 261] on textarea at bounding box center [442, 259] width 200 height 29
type textarea "**********"
click at [340, 329] on button "Save Appointment" at bounding box center [334, 326] width 66 height 14
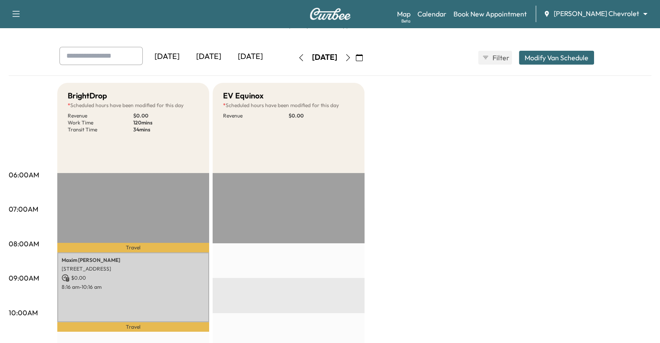
scroll to position [47, 0]
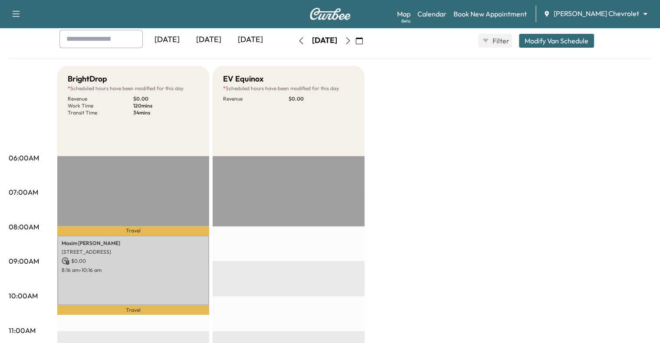
click at [363, 37] on icon "button" at bounding box center [359, 40] width 7 height 7
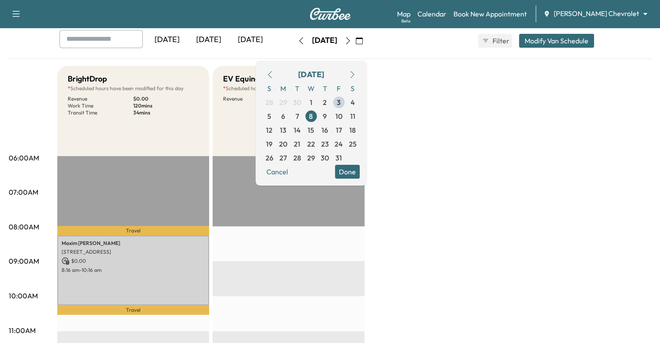
click at [292, 168] on button "Cancel" at bounding box center [278, 172] width 30 height 14
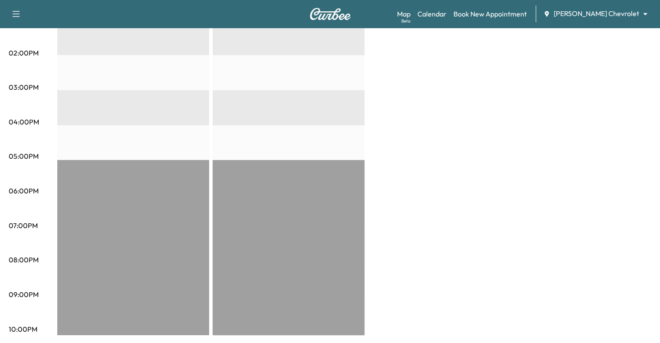
scroll to position [0, 0]
